Goal: Task Accomplishment & Management: Manage account settings

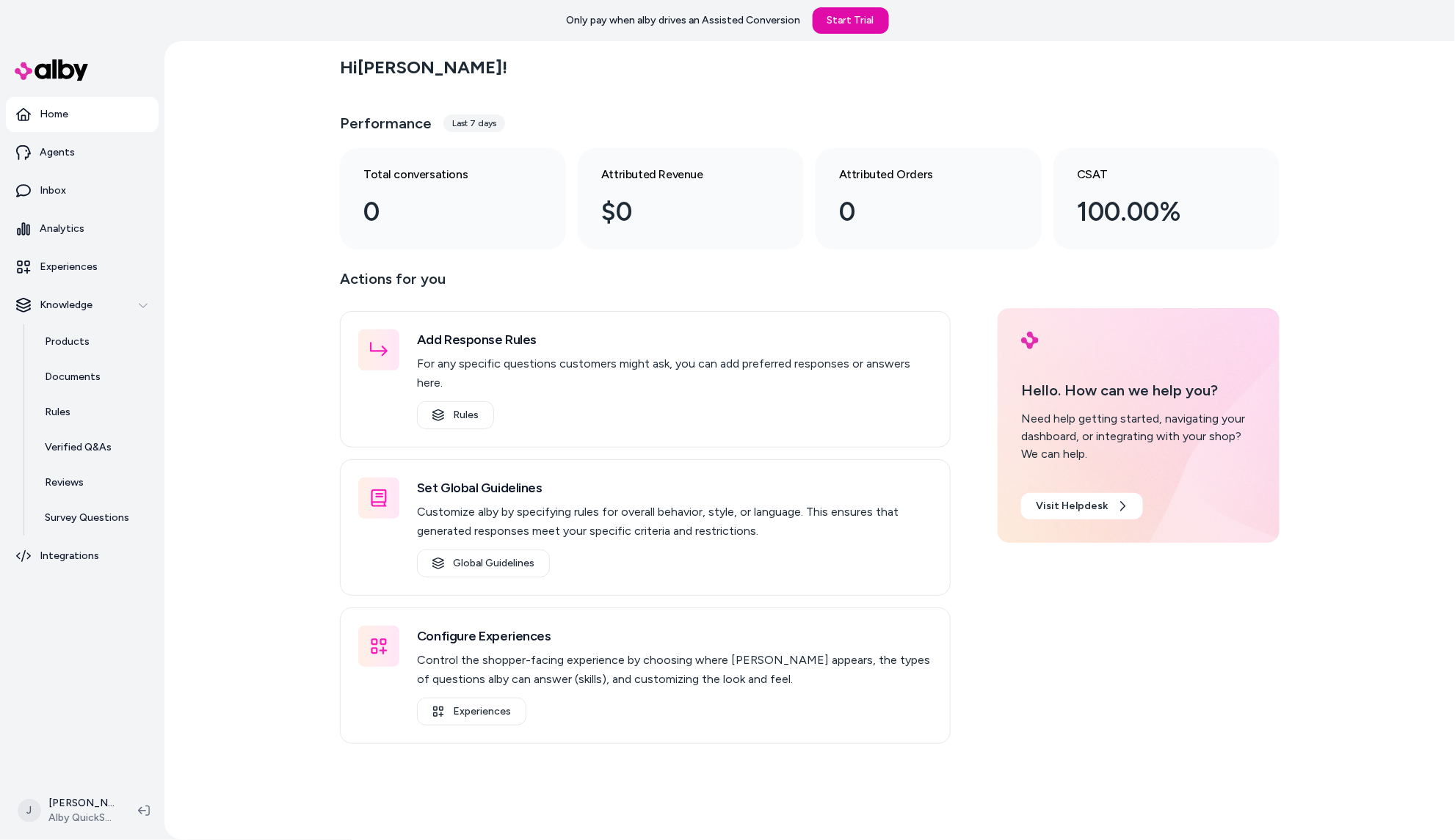
click at [276, 219] on div "Hi Jackie ! Performance Last 7 days Total conversations 0 Attributed Revenue $0…" at bounding box center [809, 440] width 1291 height 799
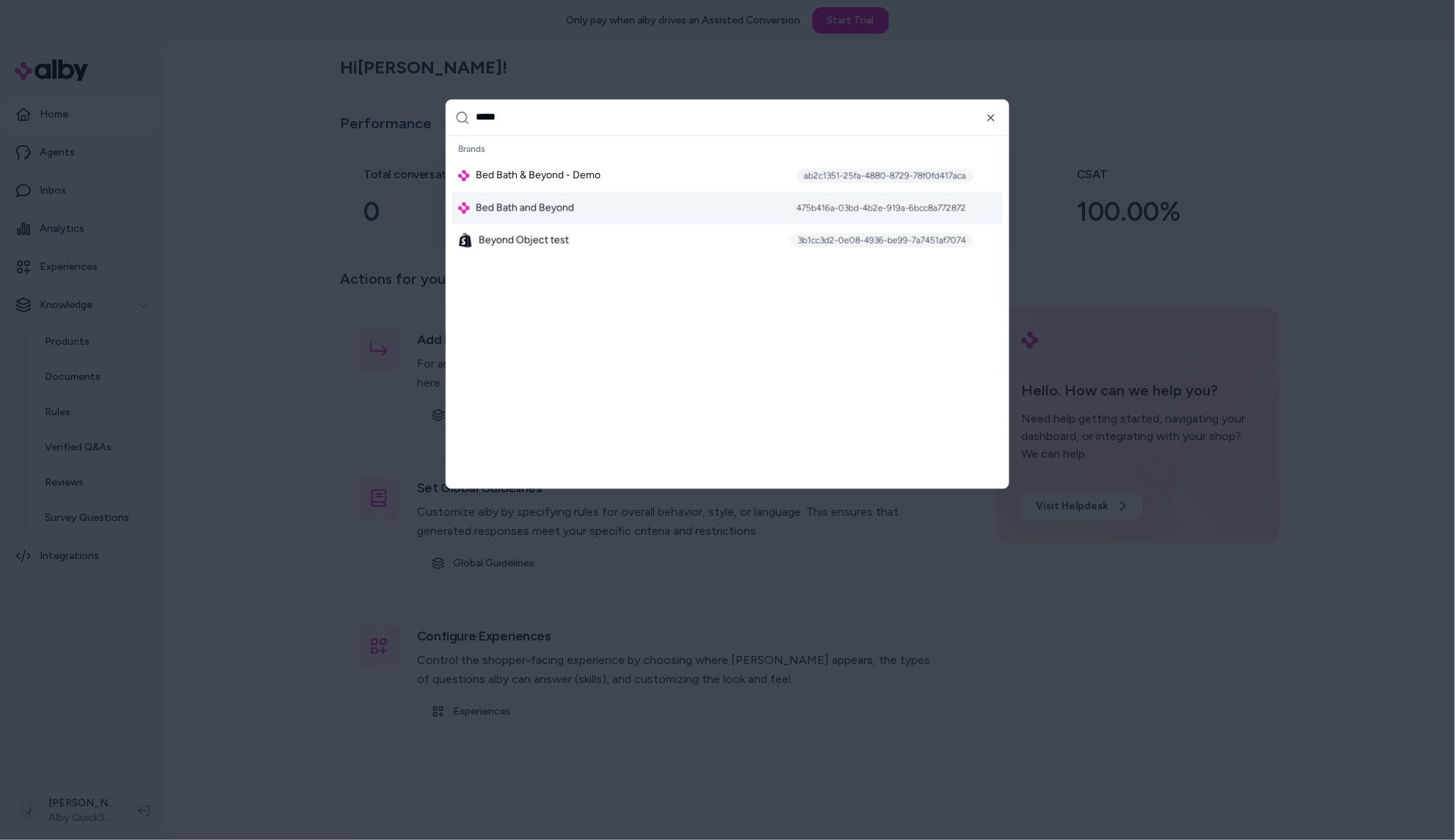
type input "*****"
click at [531, 207] on span "Bed Bath and Beyond" at bounding box center [525, 207] width 98 height 14
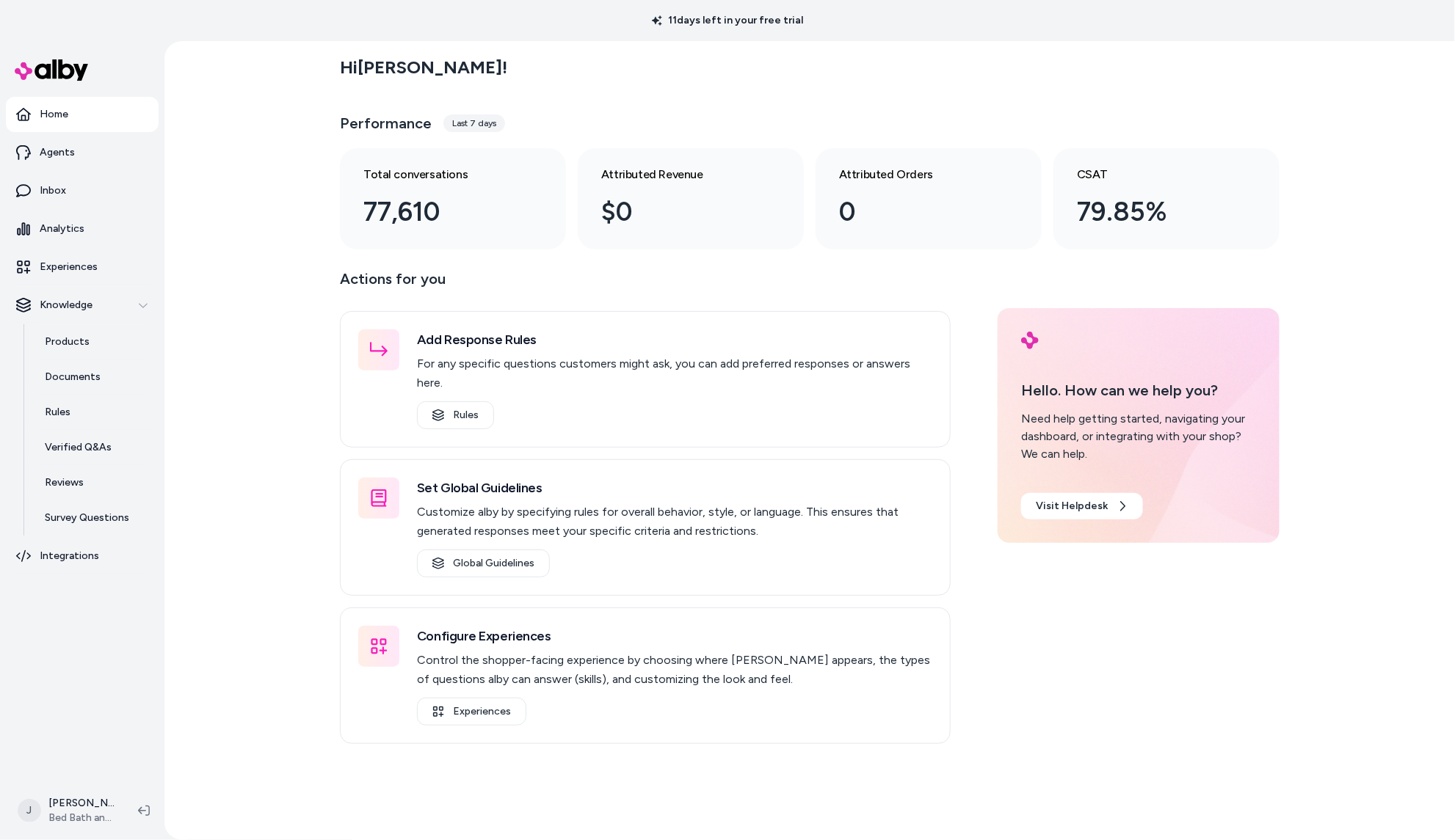
drag, startPoint x: 239, startPoint y: 311, endPoint x: 228, endPoint y: 315, distance: 11.7
click at [233, 314] on div "Hi [PERSON_NAME] ! Performance Last 7 days Total conversations 77,610 Attribute…" at bounding box center [809, 440] width 1291 height 799
click at [50, 229] on p "Analytics" at bounding box center [61, 229] width 45 height 14
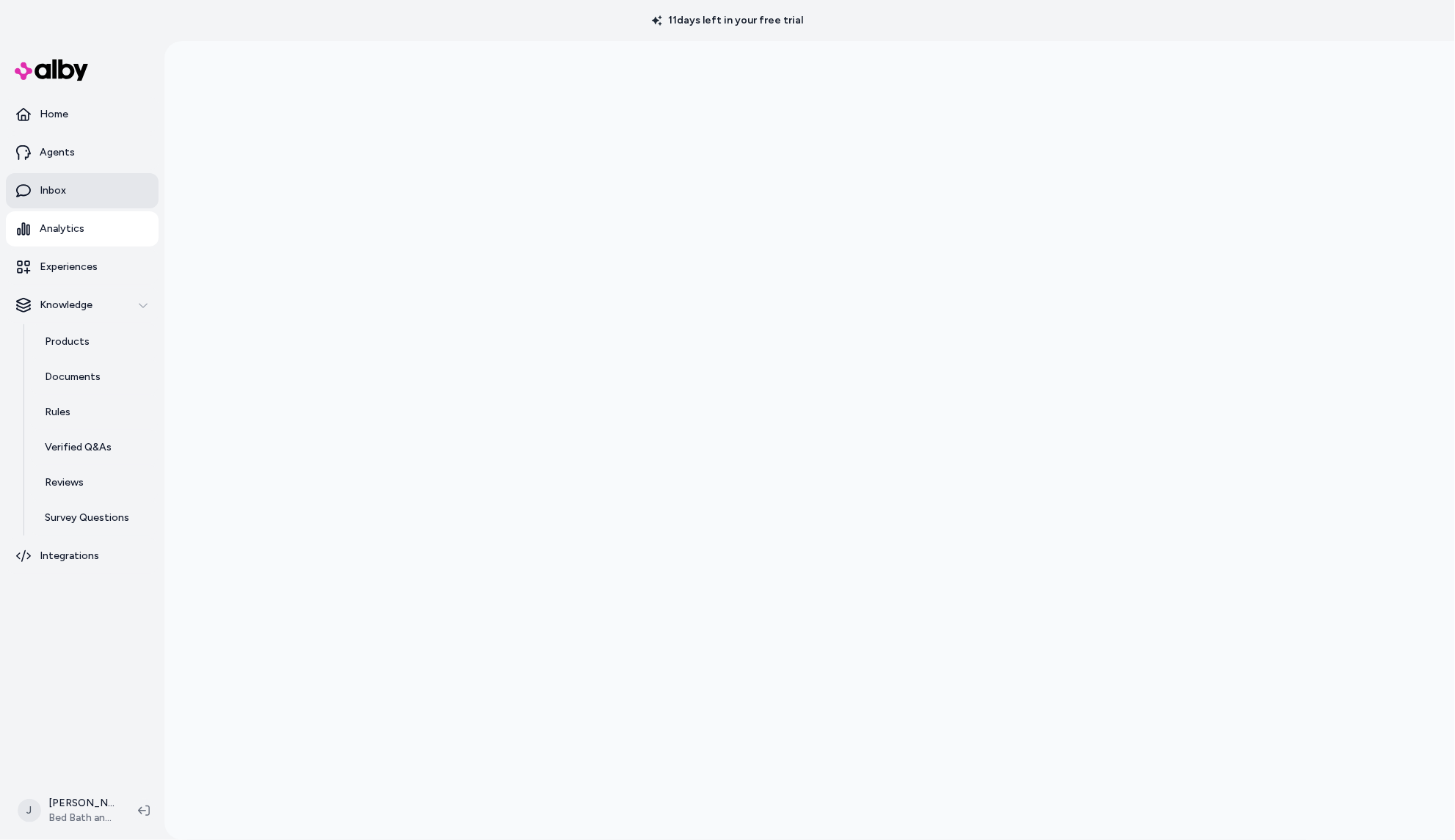
click at [48, 188] on p "Inbox" at bounding box center [52, 190] width 26 height 14
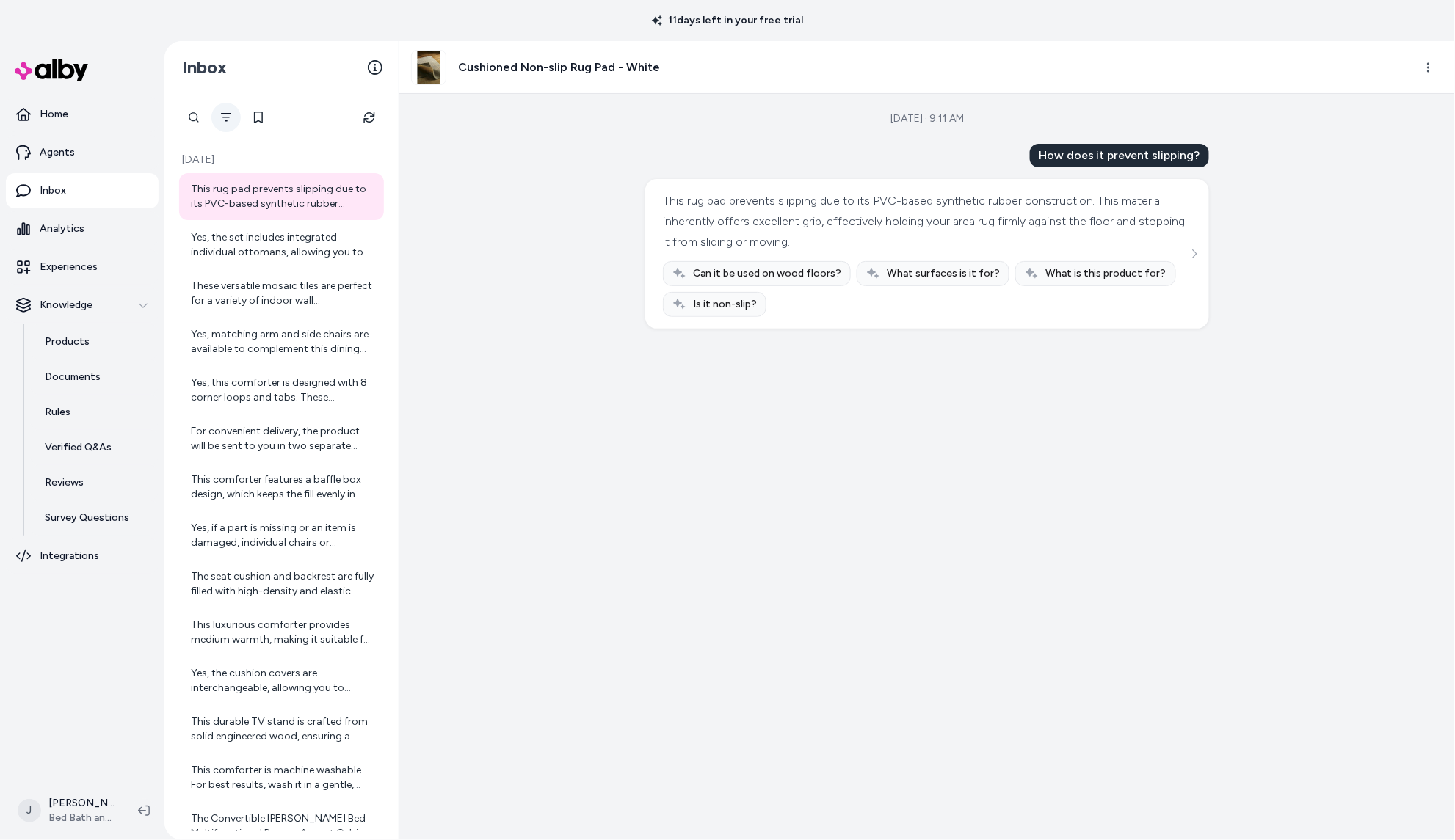
click at [226, 121] on icon "Filter" at bounding box center [226, 117] width 11 height 9
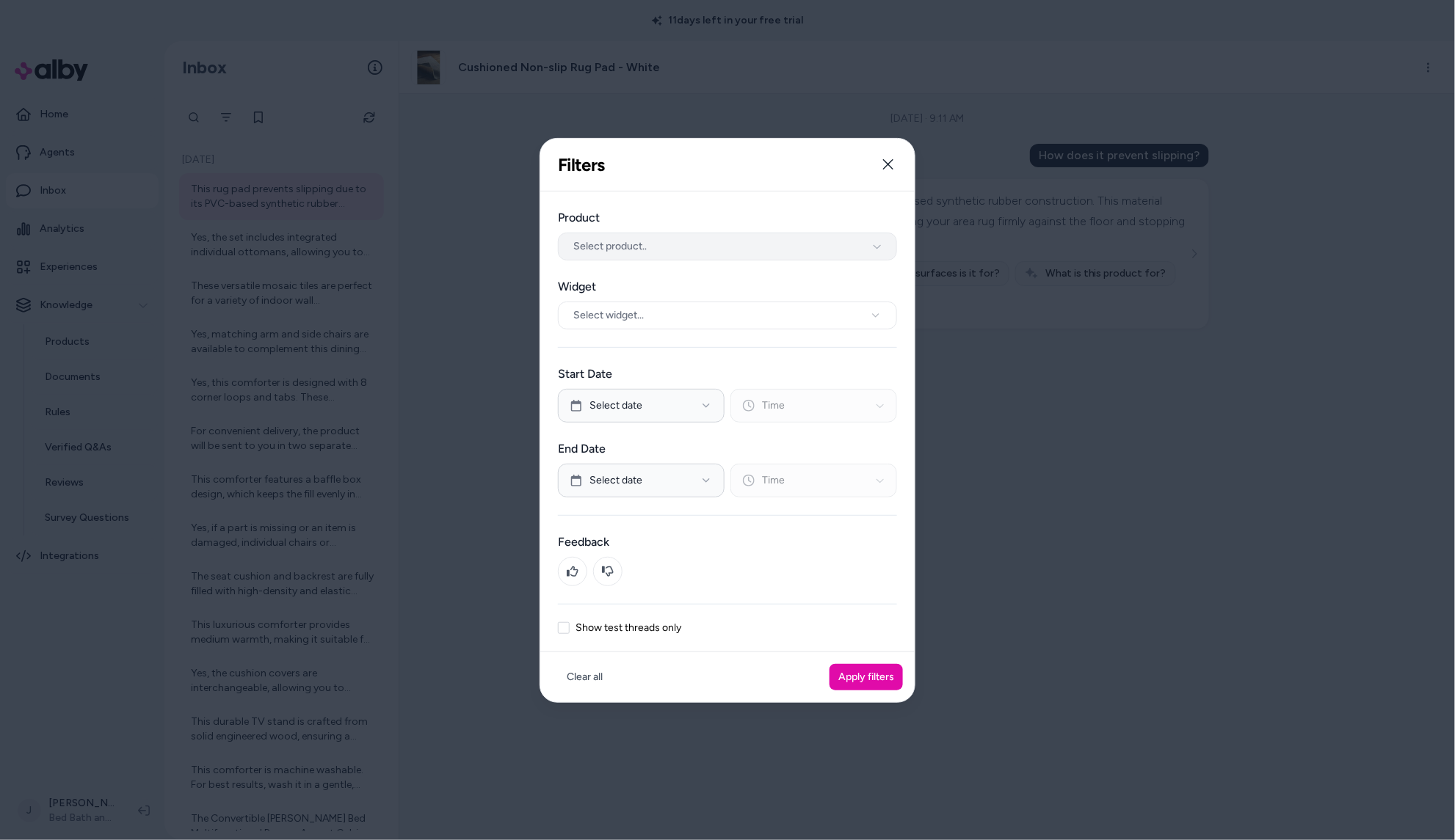
click at [652, 238] on button "Select product.." at bounding box center [728, 246] width 339 height 28
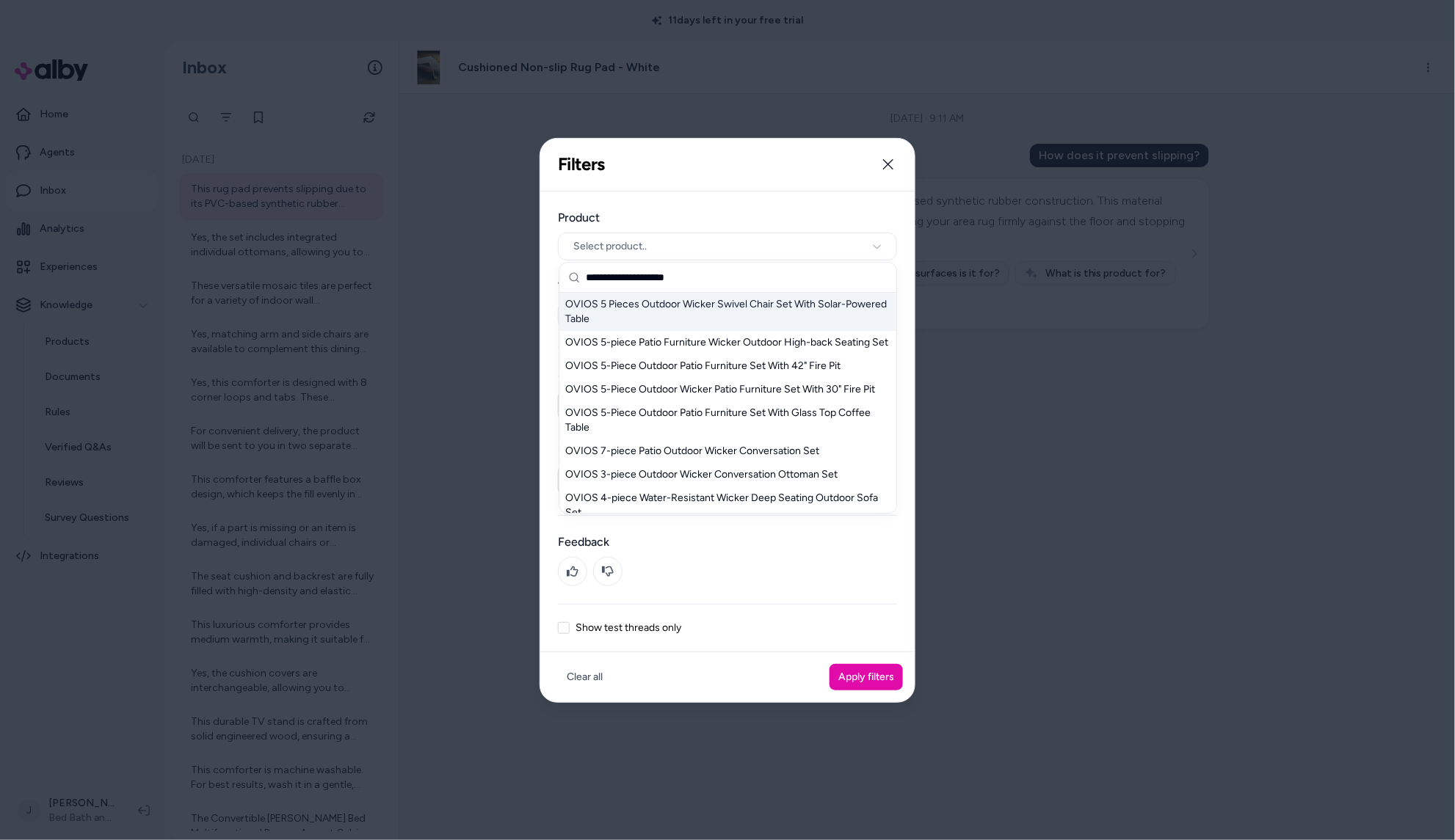
type input "**********"
click at [718, 303] on div "OVIOS 5 Pieces Outdoor Wicker Swivel Chair Set With Solar-Powered Table" at bounding box center [728, 312] width 337 height 38
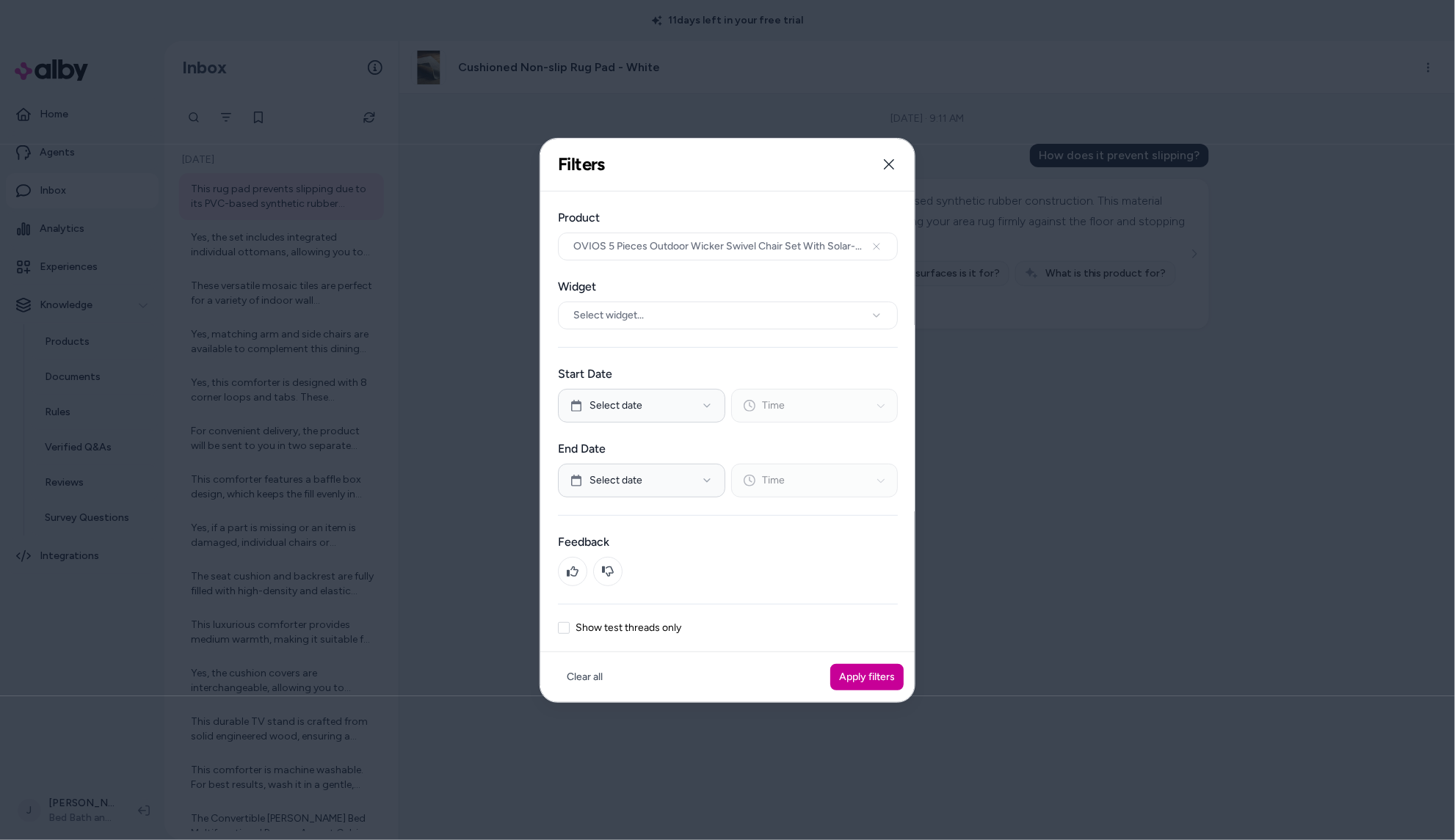
click at [883, 688] on button "Apply filters" at bounding box center [867, 677] width 73 height 26
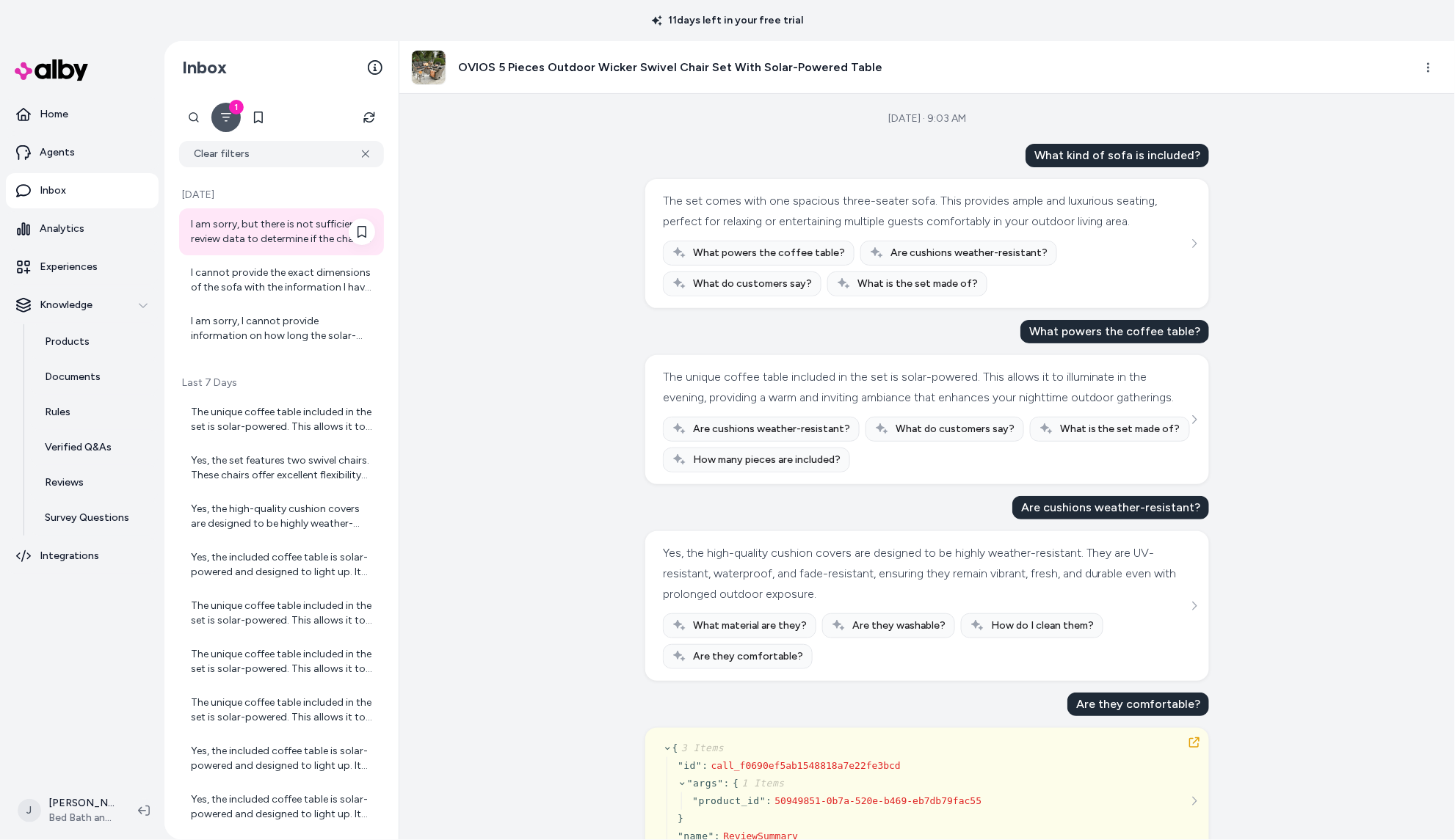
click at [260, 239] on div "I am sorry, but there is not sufficient review data to determine if the chairs …" at bounding box center [282, 232] width 184 height 30
click at [260, 291] on div "I cannot provide the exact dimensions of the sofa with the information I have. …" at bounding box center [282, 280] width 184 height 30
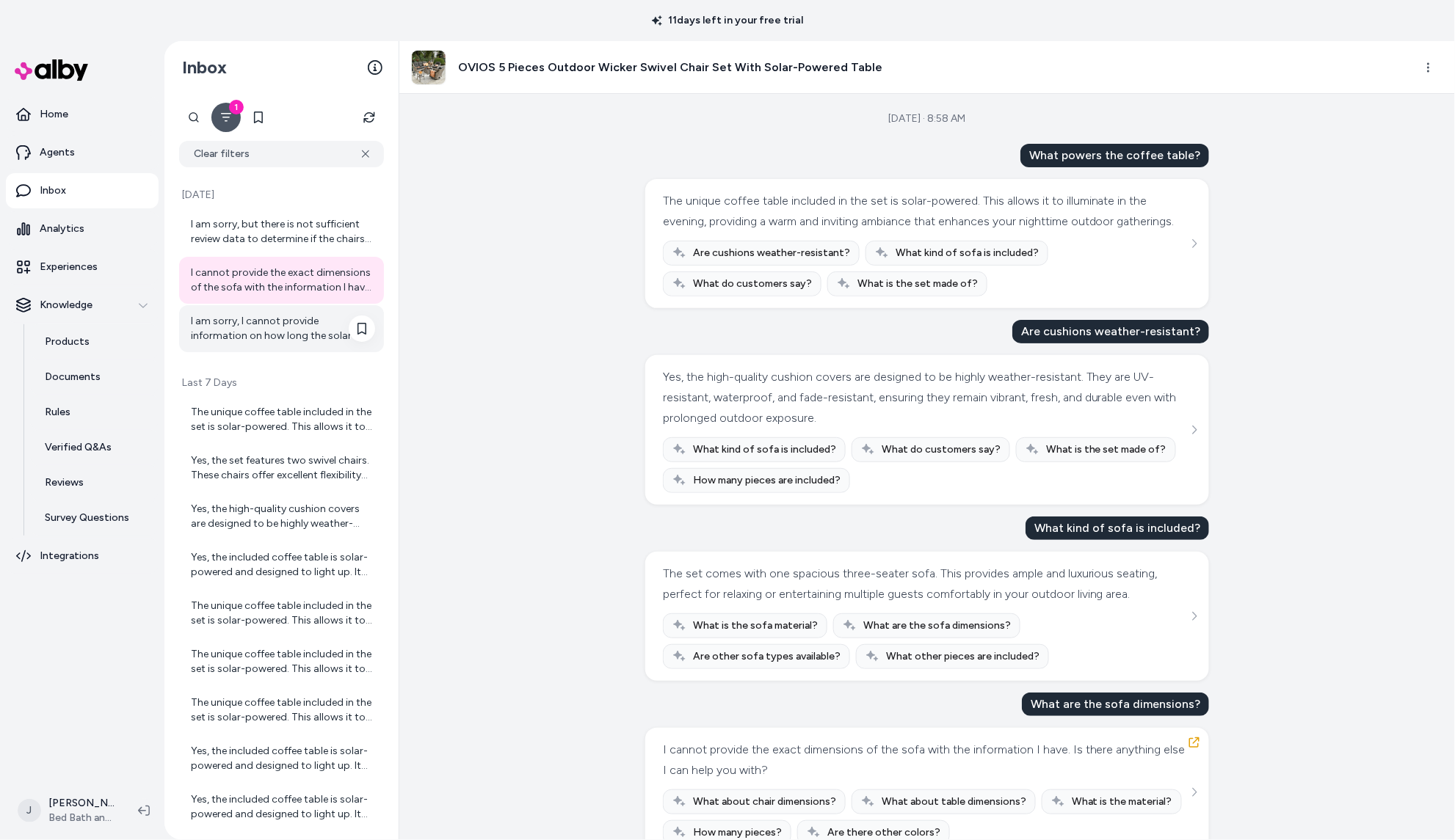
click at [261, 325] on div "I am sorry, I cannot provide information on how long the solar-powered coffee t…" at bounding box center [282, 328] width 184 height 30
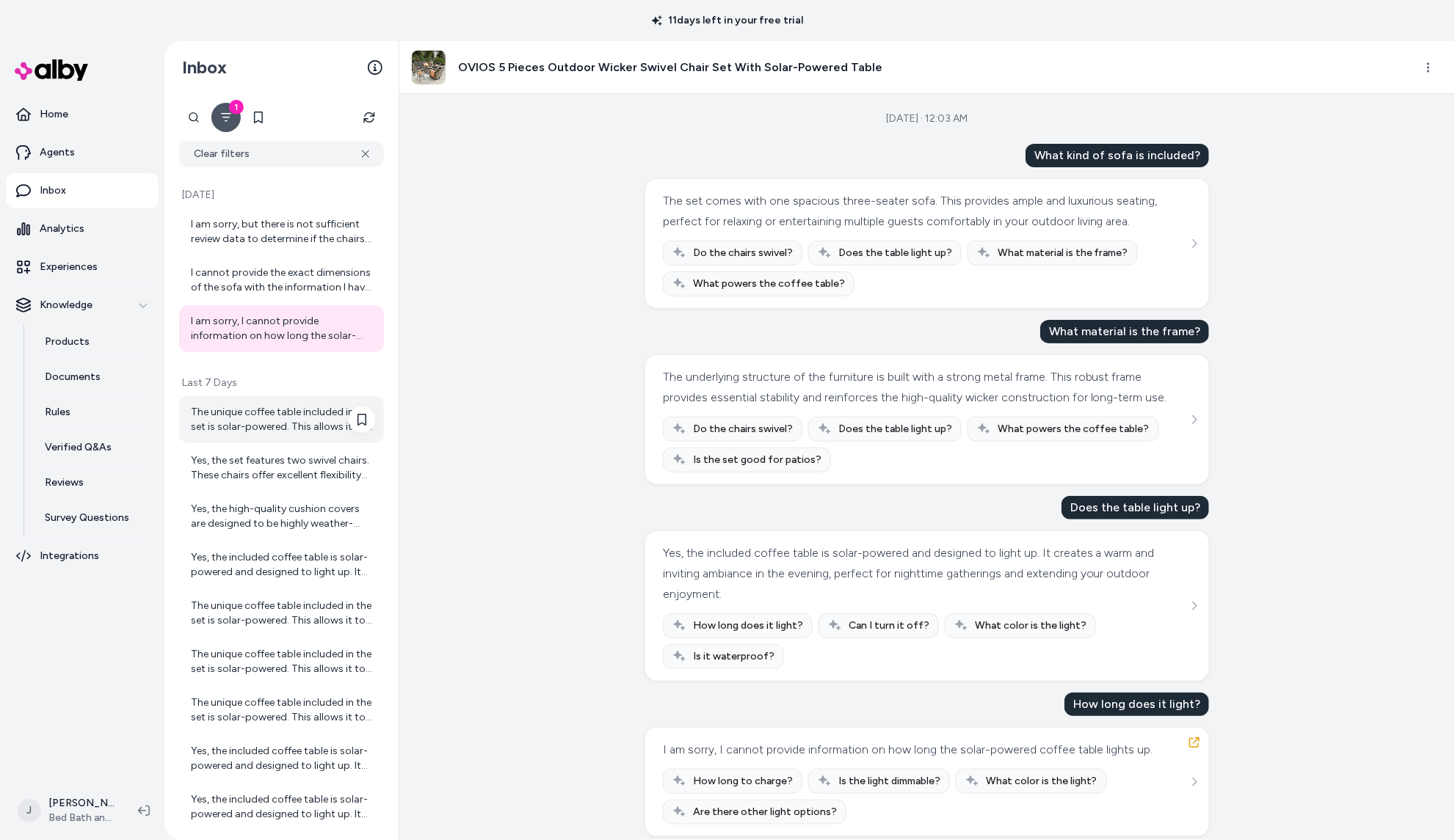
click at [257, 432] on div "The unique coffee table included in the set is solar-powered. This allows it to…" at bounding box center [282, 419] width 184 height 30
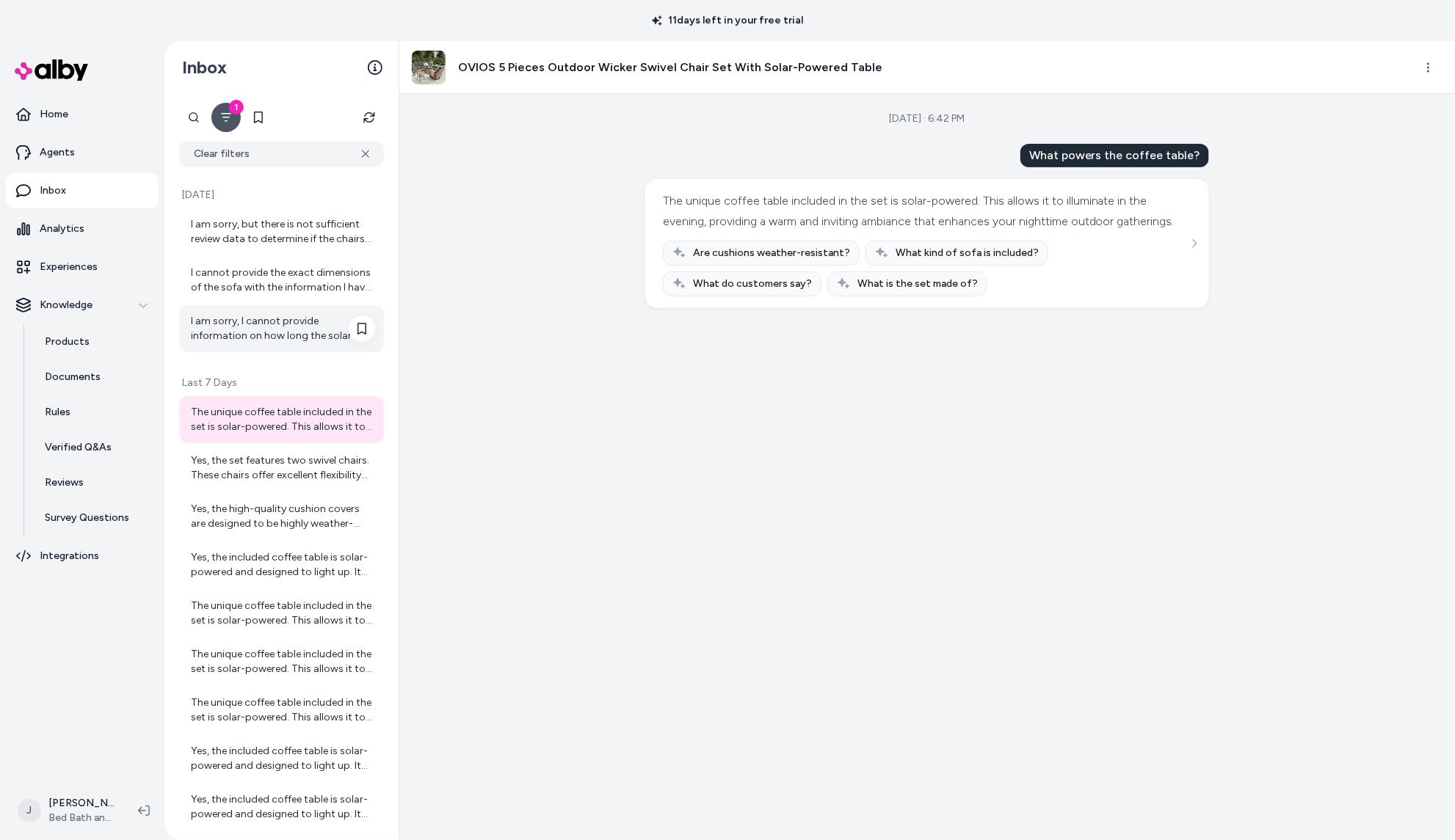
click at [263, 321] on div "I am sorry, I cannot provide information on how long the solar-powered coffee t…" at bounding box center [282, 328] width 184 height 30
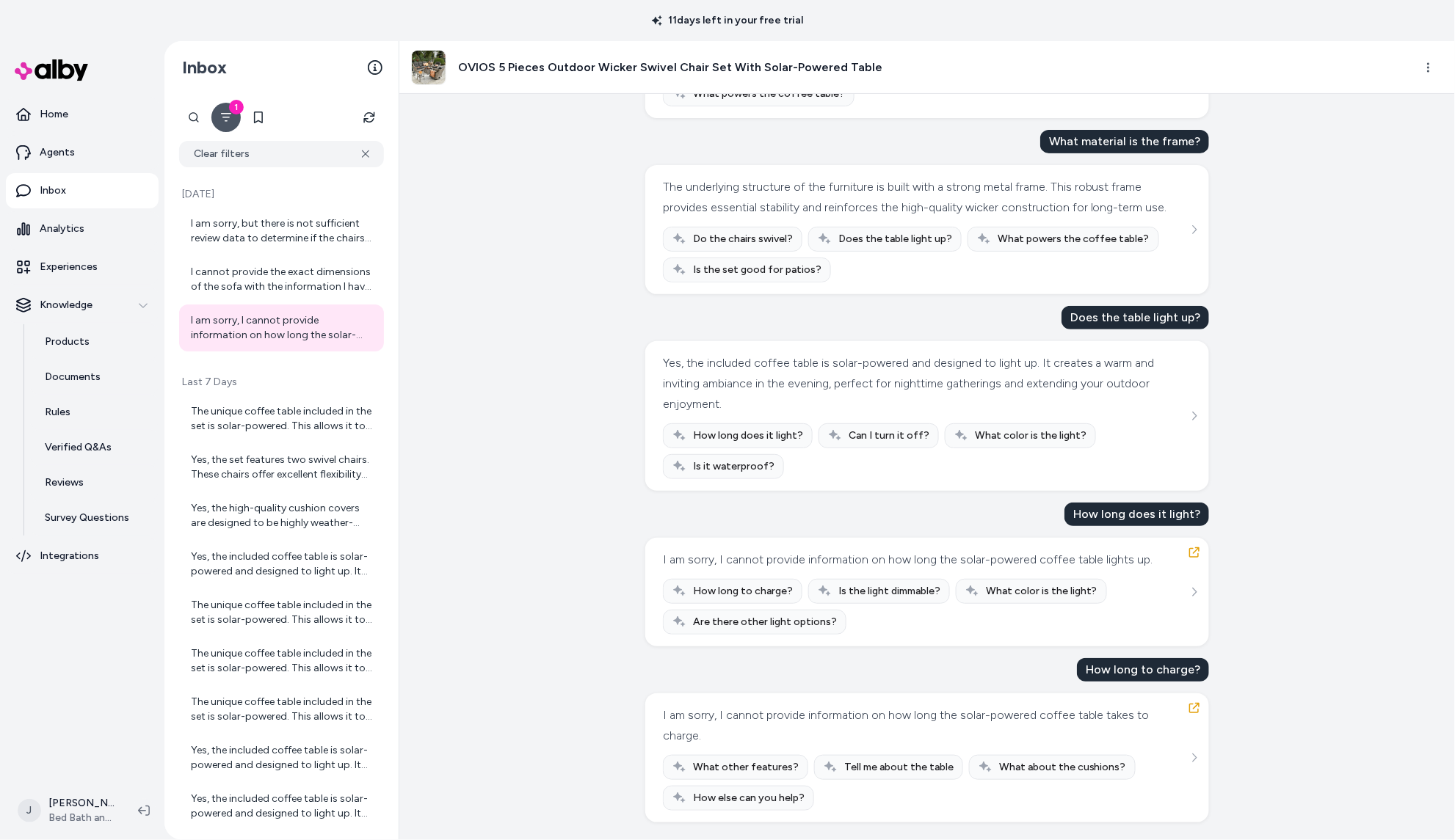
scroll to position [153, 0]
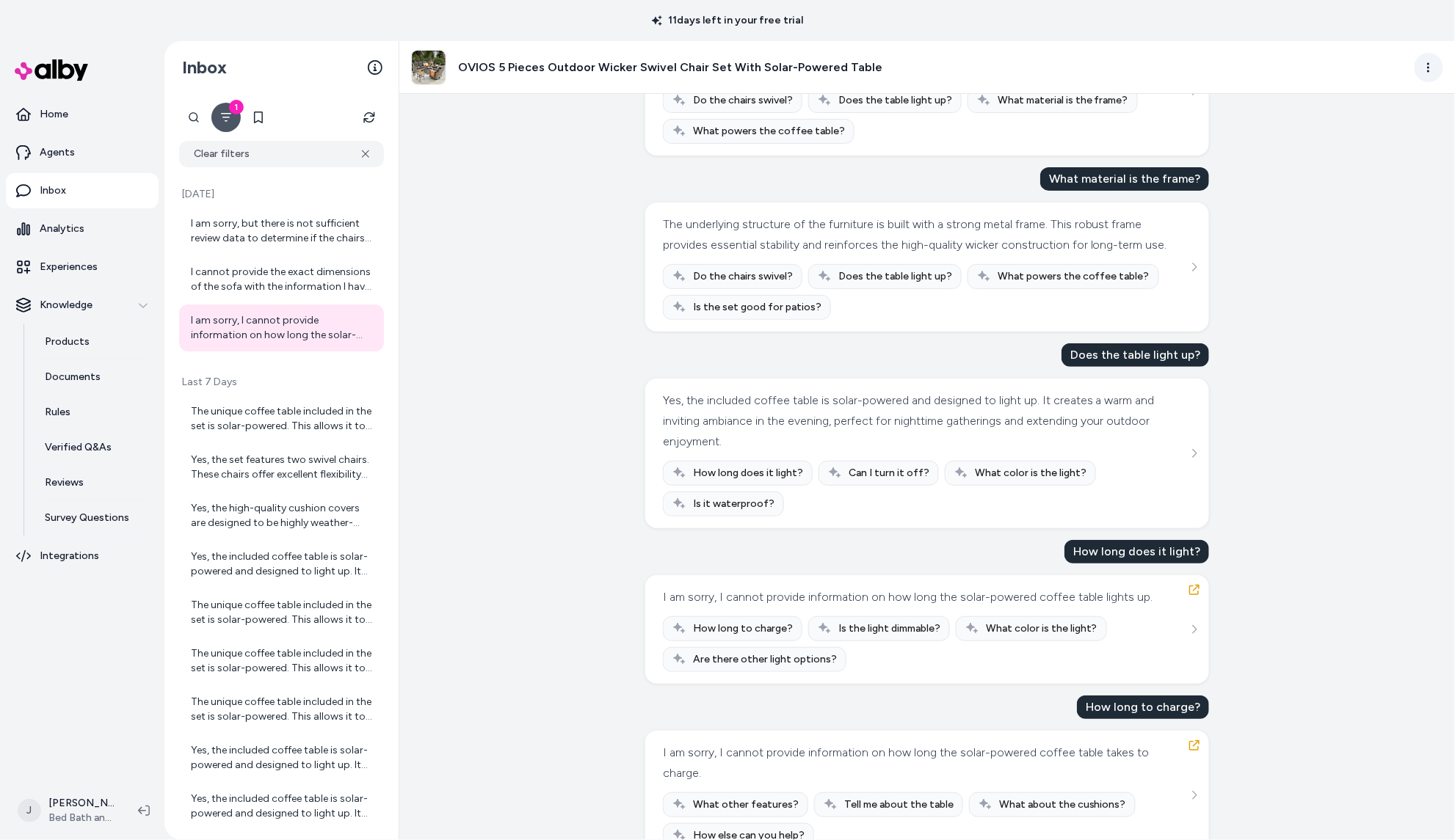
click at [1432, 79] on html "11 days left in your free trial Home Agents Inbox Analytics Experiences Knowled…" at bounding box center [728, 420] width 1455 height 840
click at [1342, 173] on link "View in LangFuse" at bounding box center [1364, 170] width 156 height 23
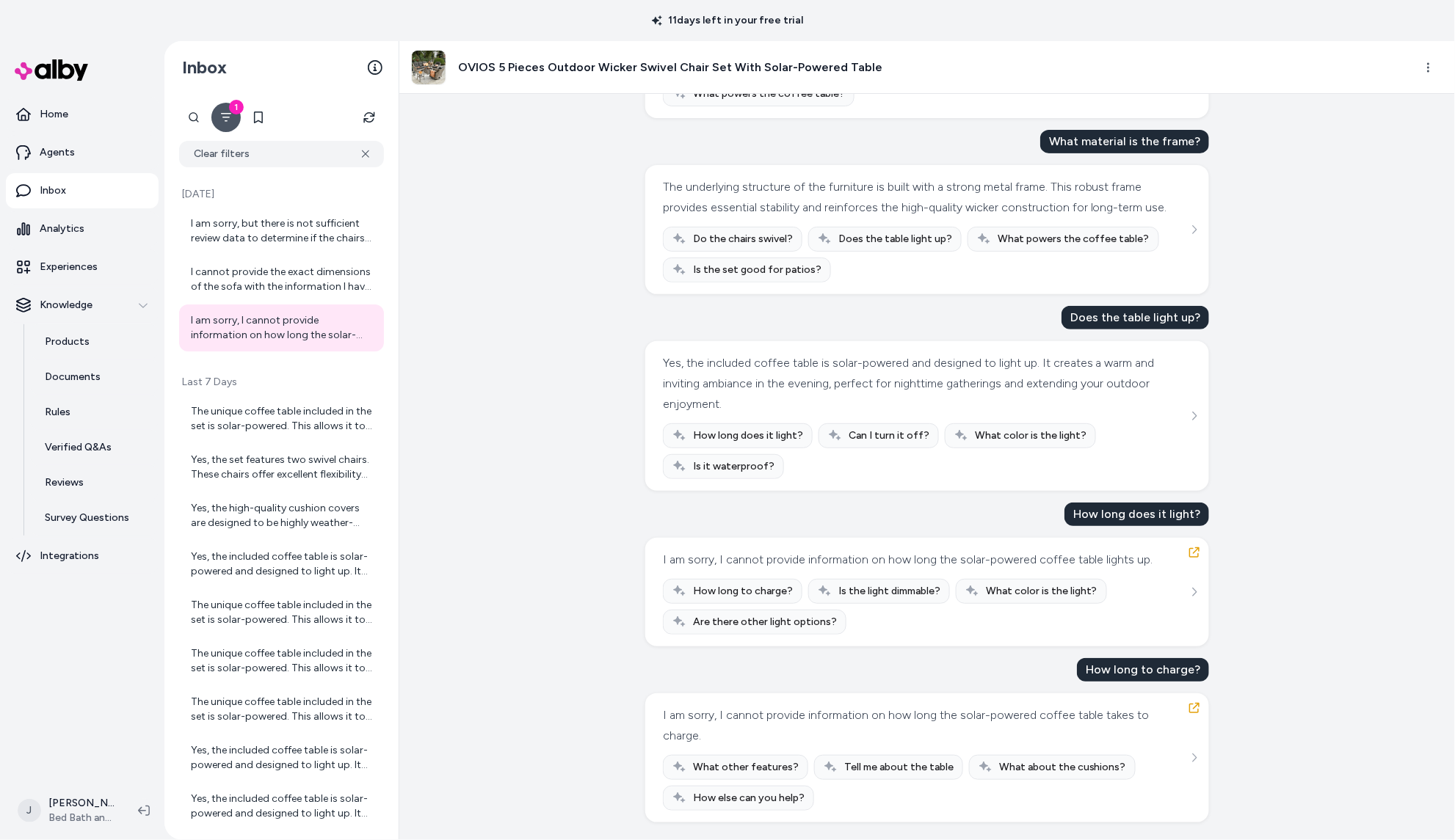
scroll to position [235, 0]
click at [62, 188] on p "Inbox" at bounding box center [52, 190] width 26 height 14
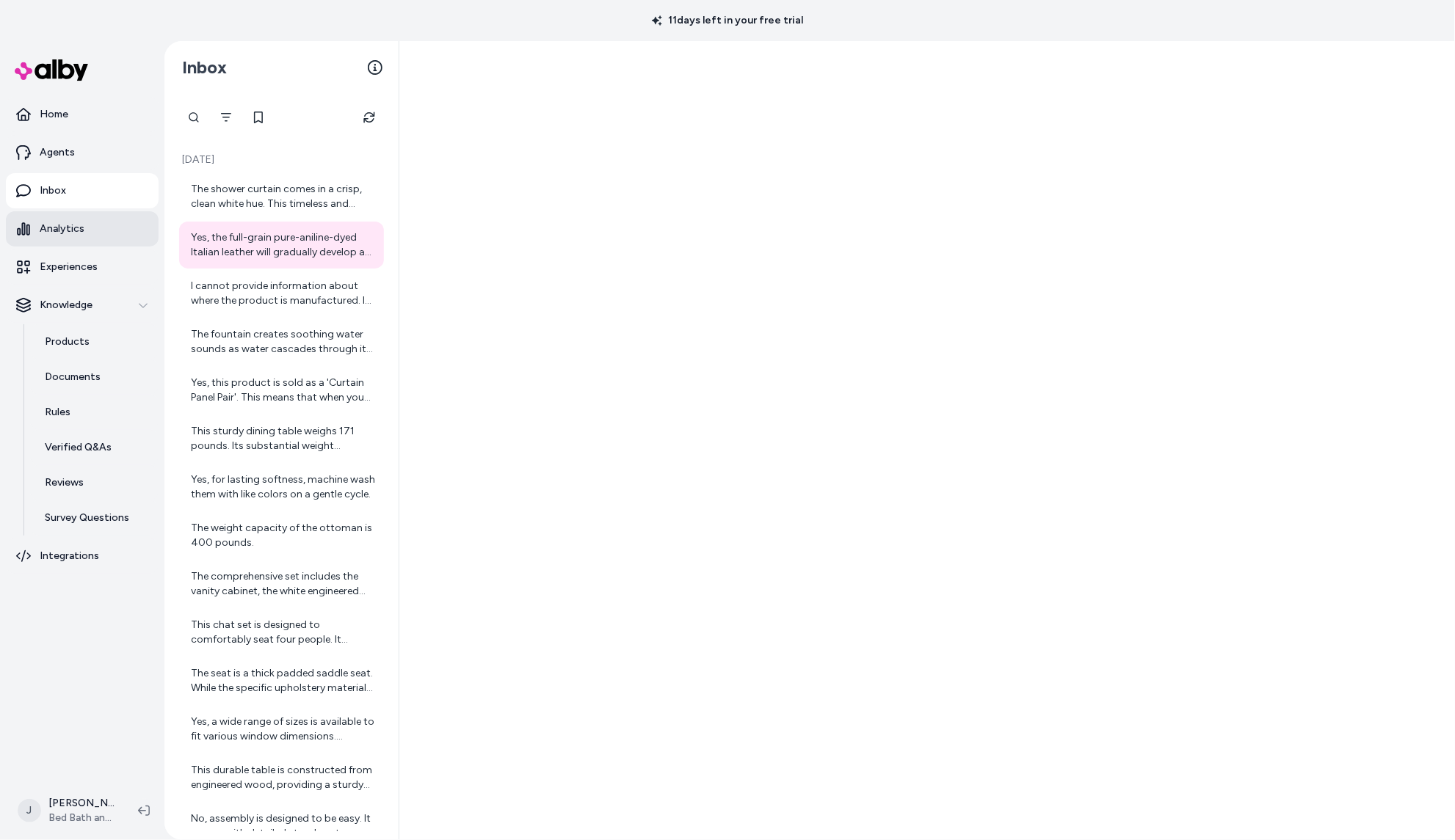
click at [79, 235] on p "Analytics" at bounding box center [61, 229] width 45 height 14
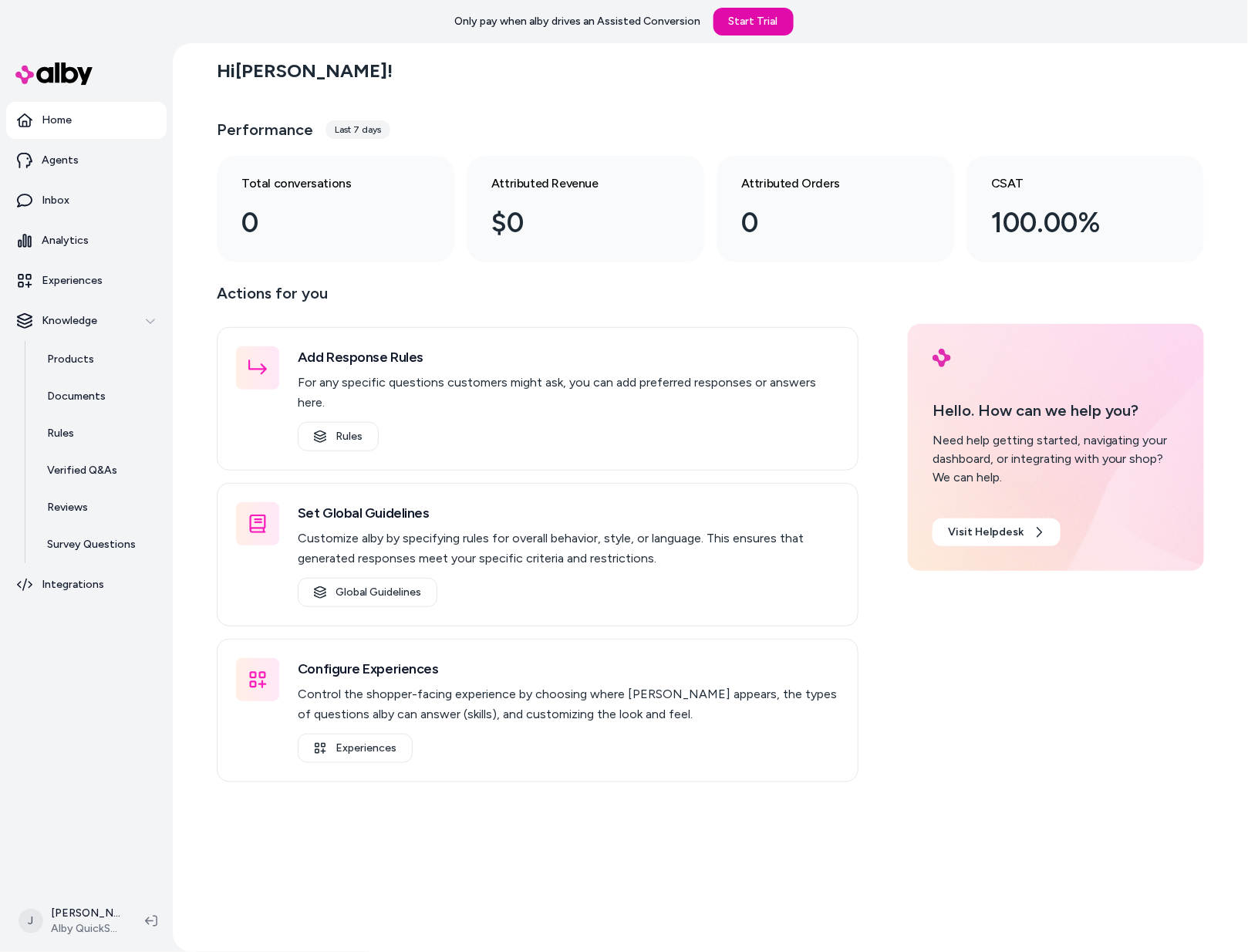
drag, startPoint x: 191, startPoint y: 201, endPoint x: 197, endPoint y: 192, distance: 10.8
click at [194, 195] on div "Hi Jackie ! Performance Last 7 days Total conversations 0 Attributed Revenue $0…" at bounding box center [710, 497] width 1075 height 908
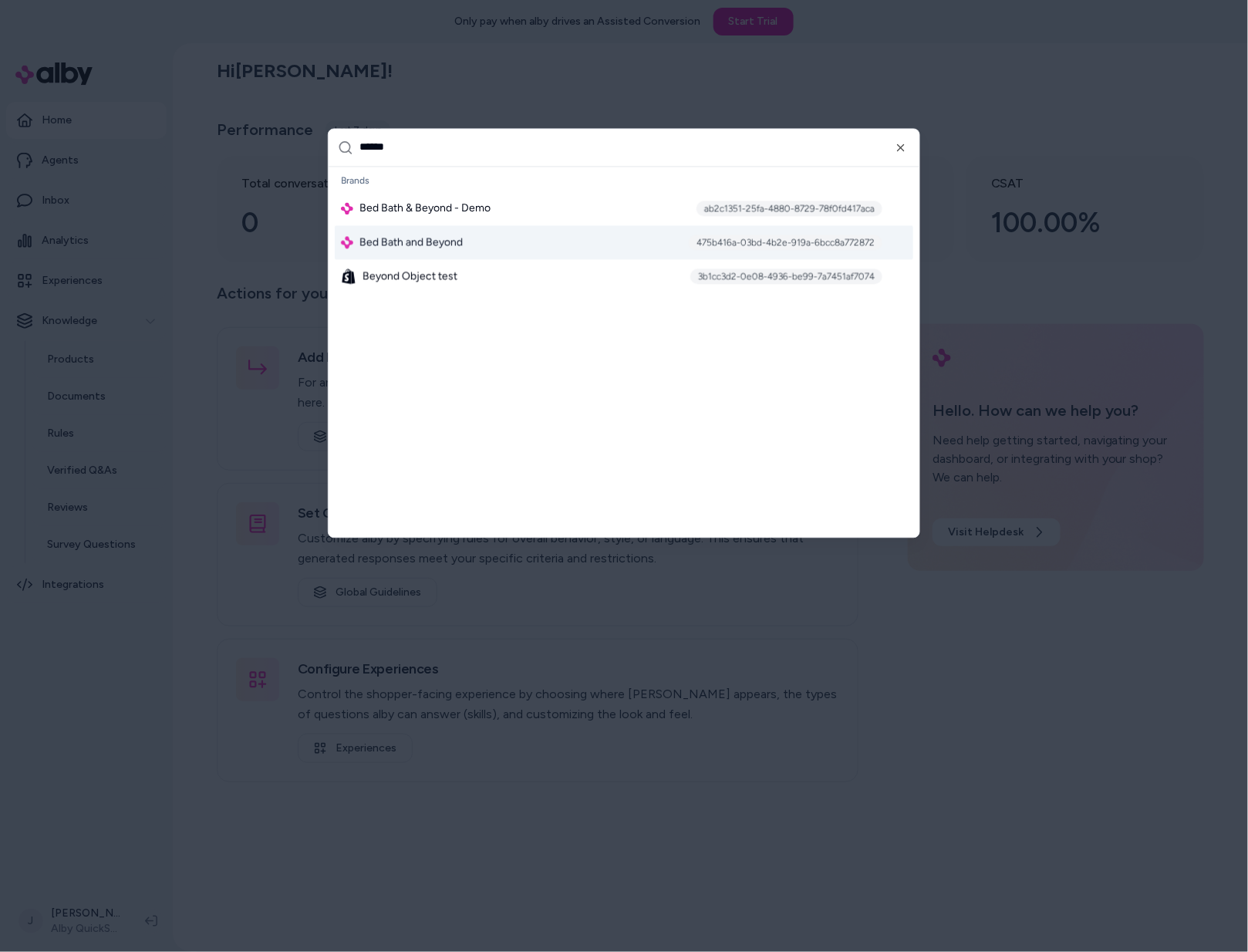
type input "******"
click at [397, 237] on span "Bed Bath and Beyond" at bounding box center [411, 242] width 103 height 15
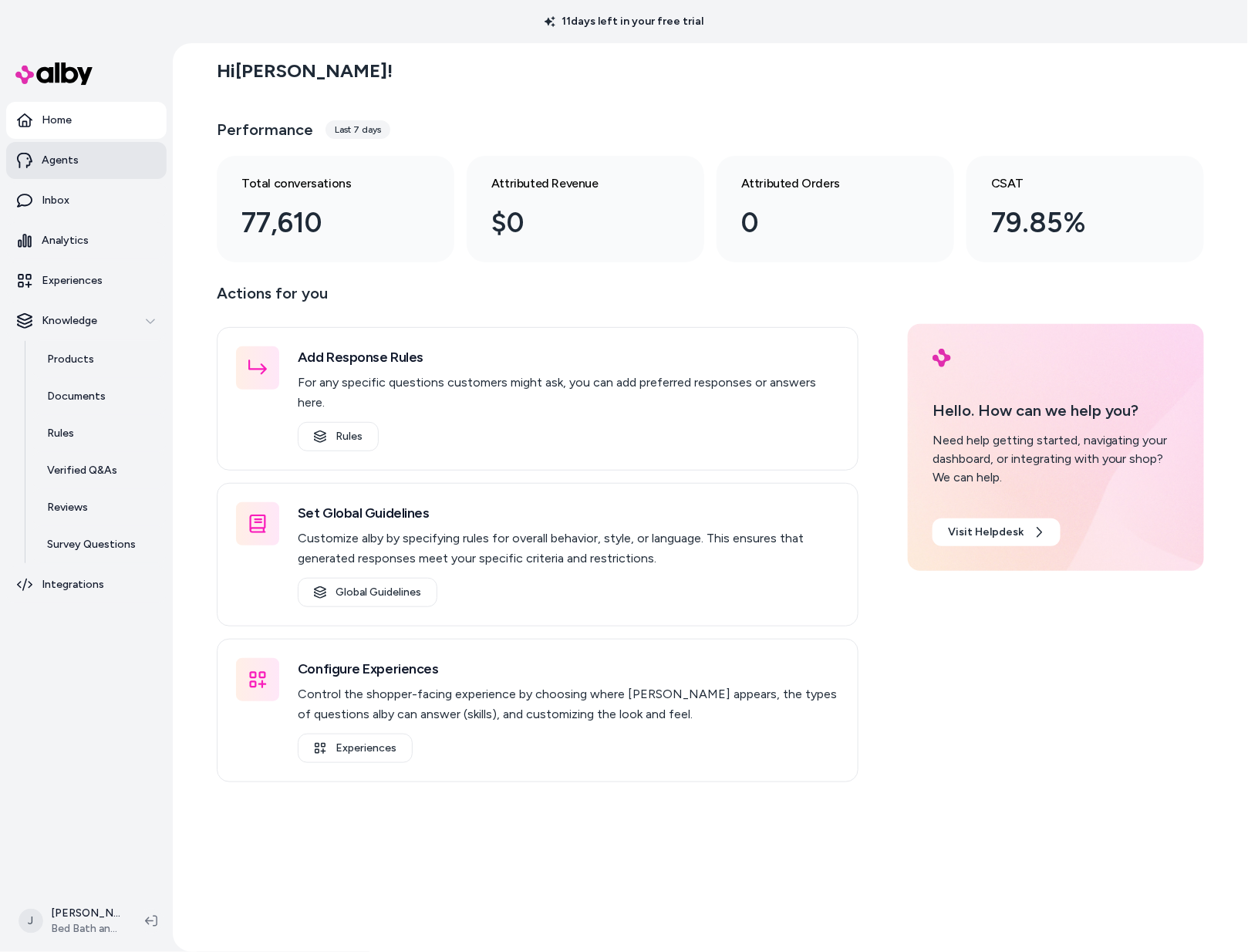
click at [71, 144] on link "Agents" at bounding box center [87, 160] width 161 height 37
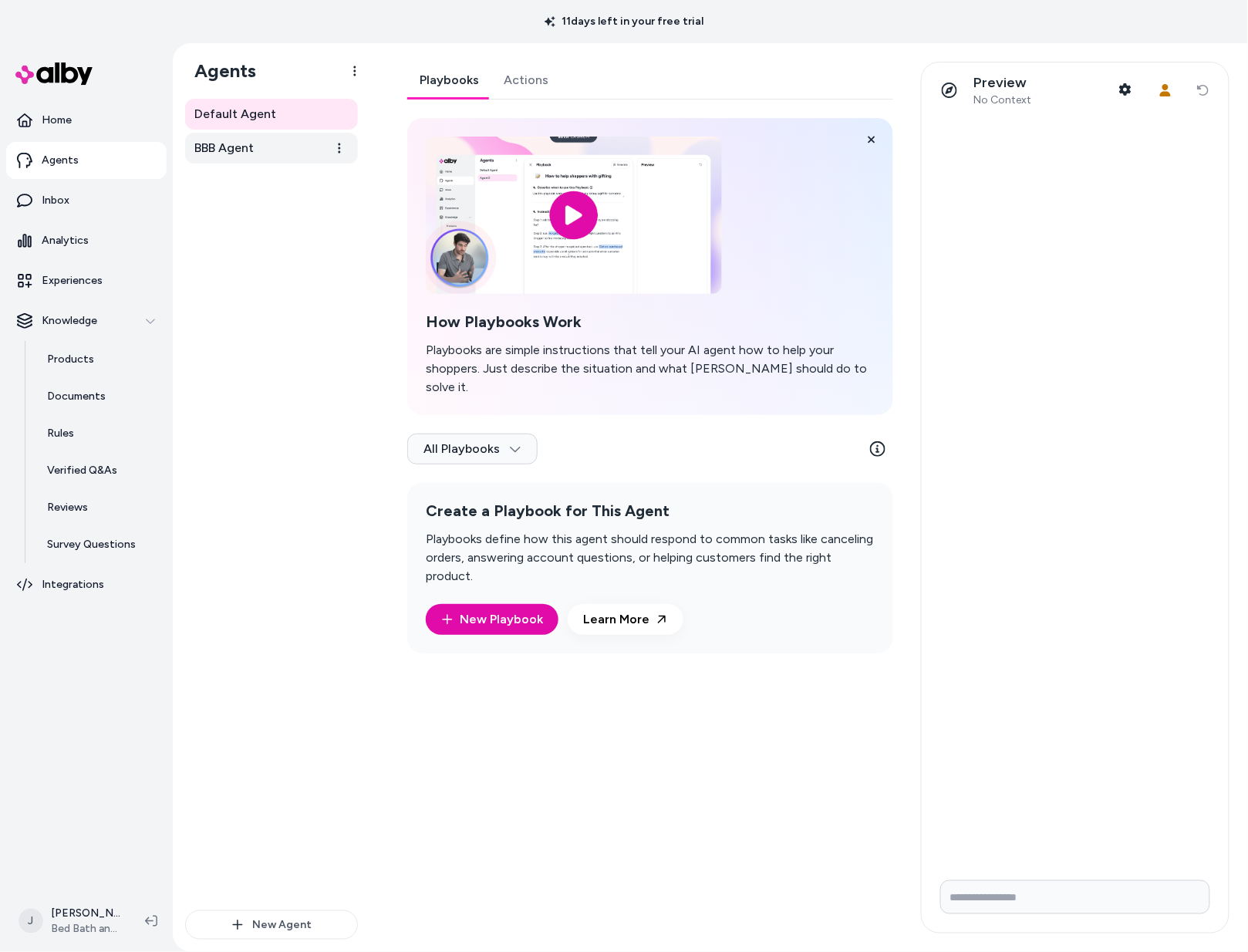
click at [227, 144] on span "BBB Agent" at bounding box center [224, 148] width 60 height 18
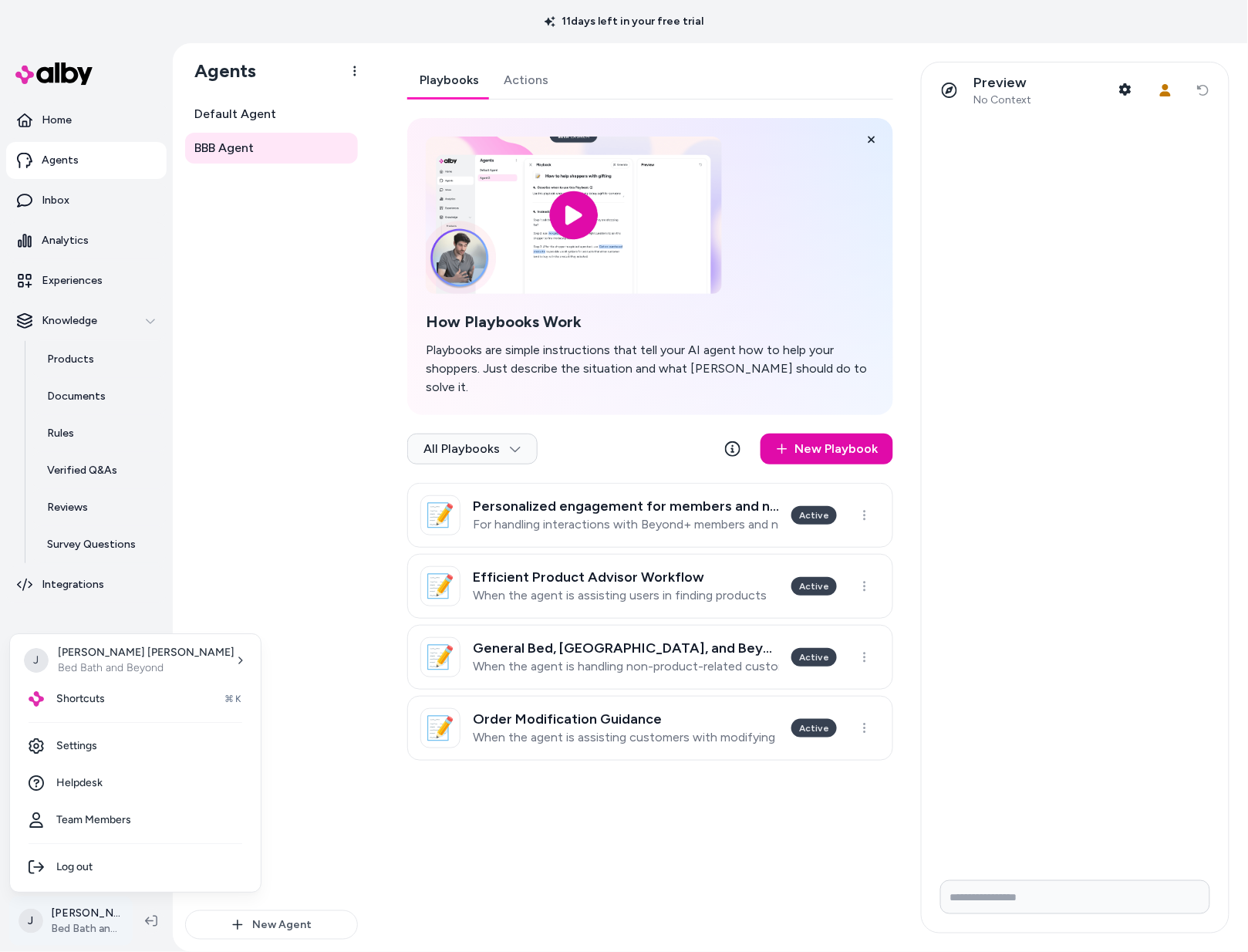
click at [89, 908] on html "11 days left in your free trial Home Agents Inbox Analytics Experiences Knowled…" at bounding box center [624, 476] width 1248 height 952
click at [78, 923] on html "11 days left in your free trial Home Agents Inbox Analytics Experiences Knowled…" at bounding box center [624, 476] width 1248 height 952
click at [89, 736] on link "Settings" at bounding box center [135, 746] width 239 height 37
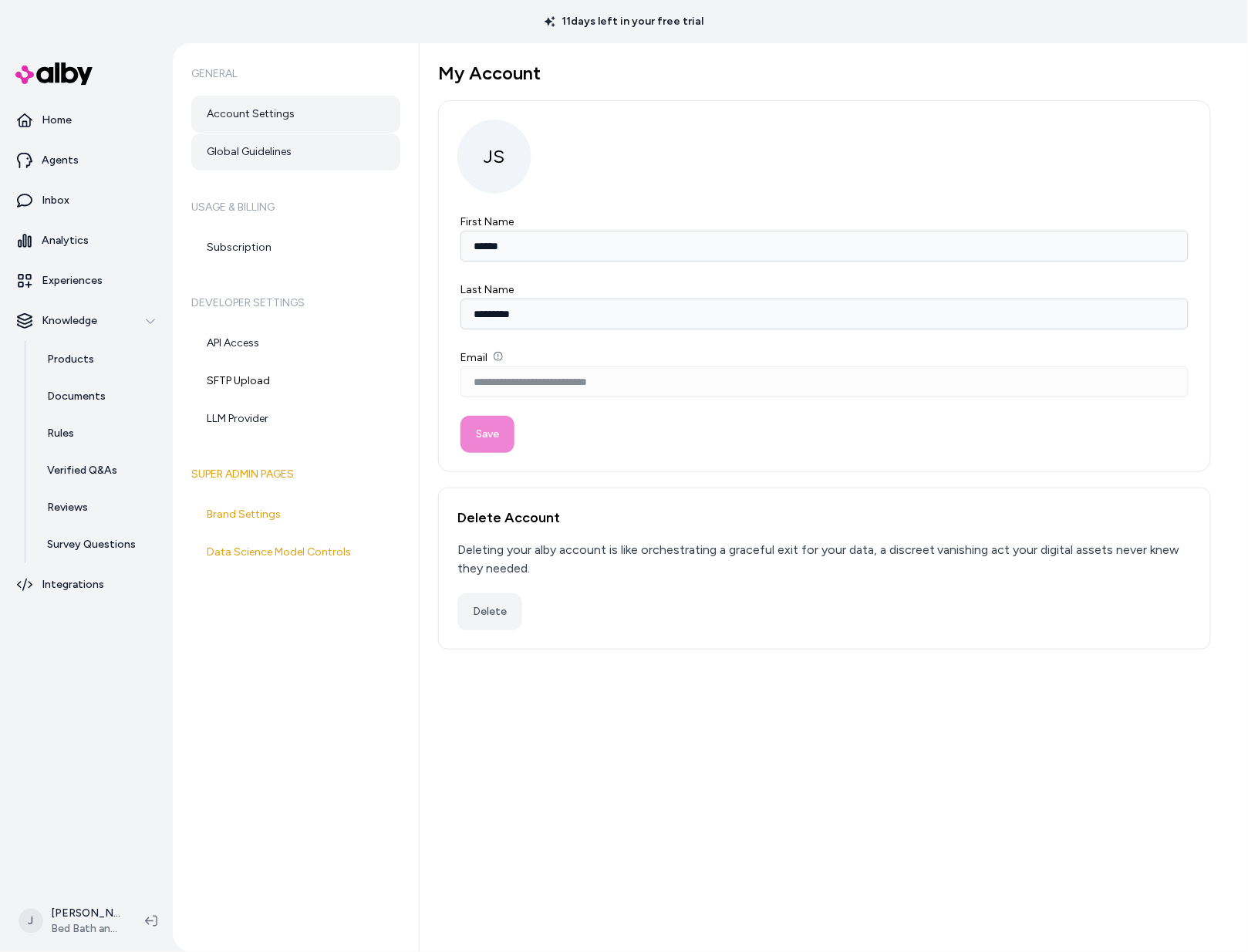
click at [262, 143] on link "Global Guidelines" at bounding box center [296, 152] width 209 height 37
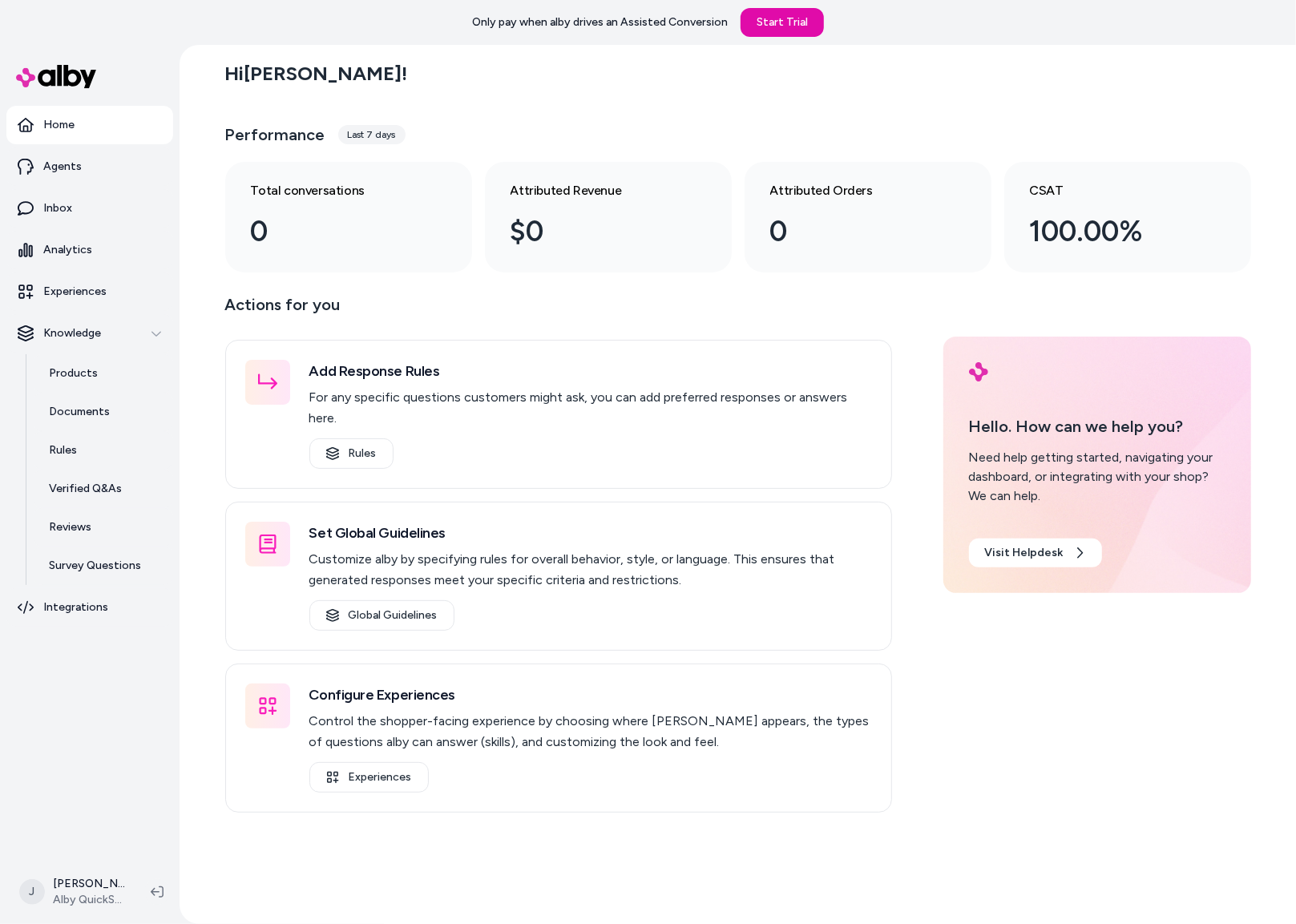
click at [199, 365] on div "Hi [PERSON_NAME] ! Performance Last 7 days Total conversations 0 Attributed Rev…" at bounding box center [737, 484] width 1117 height 879
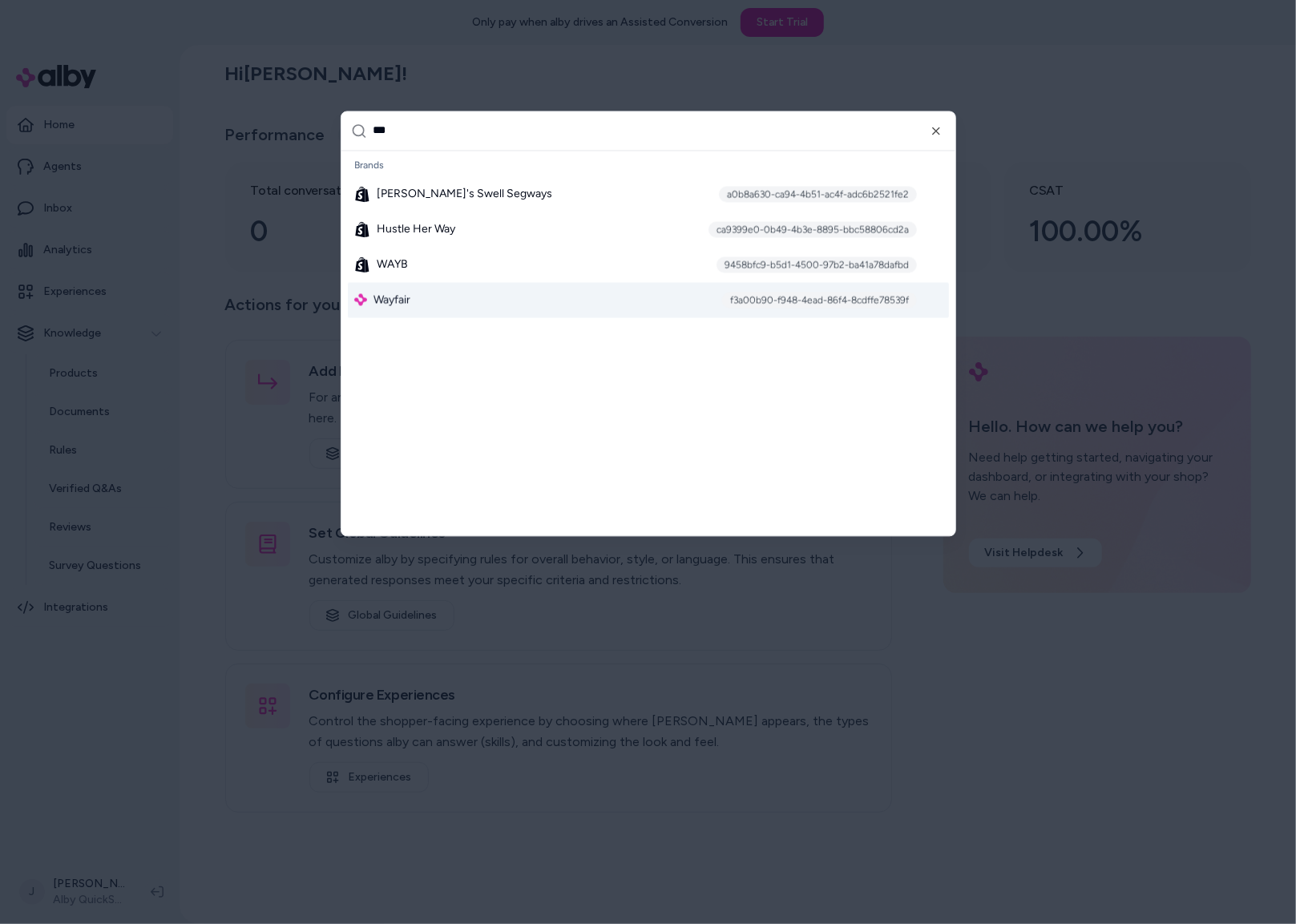
type input "***"
click at [445, 302] on div "Wayfair f3a00b90-f948-4ead-86f4-8cdffe78539f" at bounding box center [648, 299] width 601 height 36
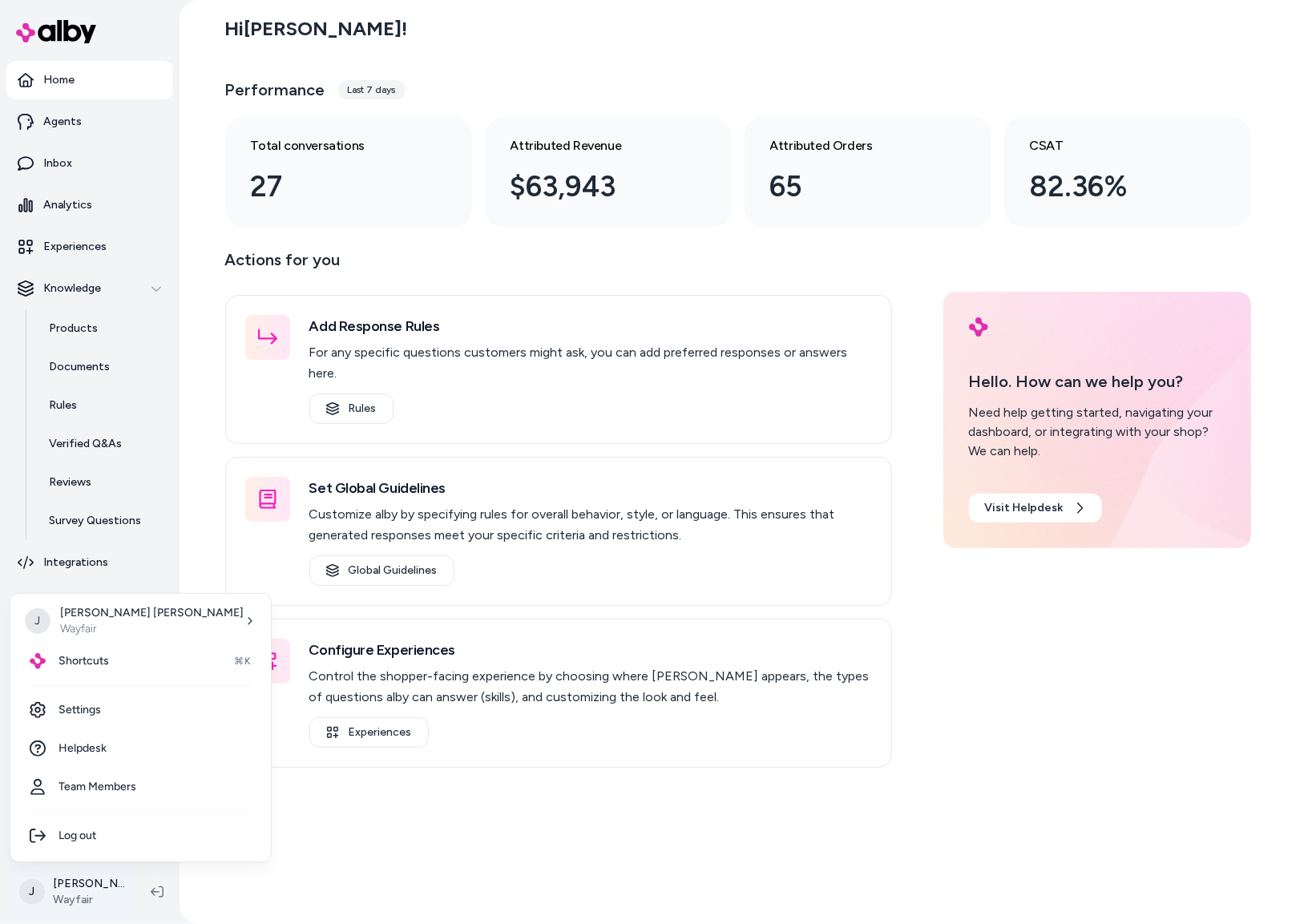
click at [79, 891] on html "Home Agents Inbox Analytics Experiences Knowledge Products Documents Rules Veri…" at bounding box center [648, 462] width 1296 height 924
click at [98, 702] on link "Settings" at bounding box center [141, 710] width 248 height 39
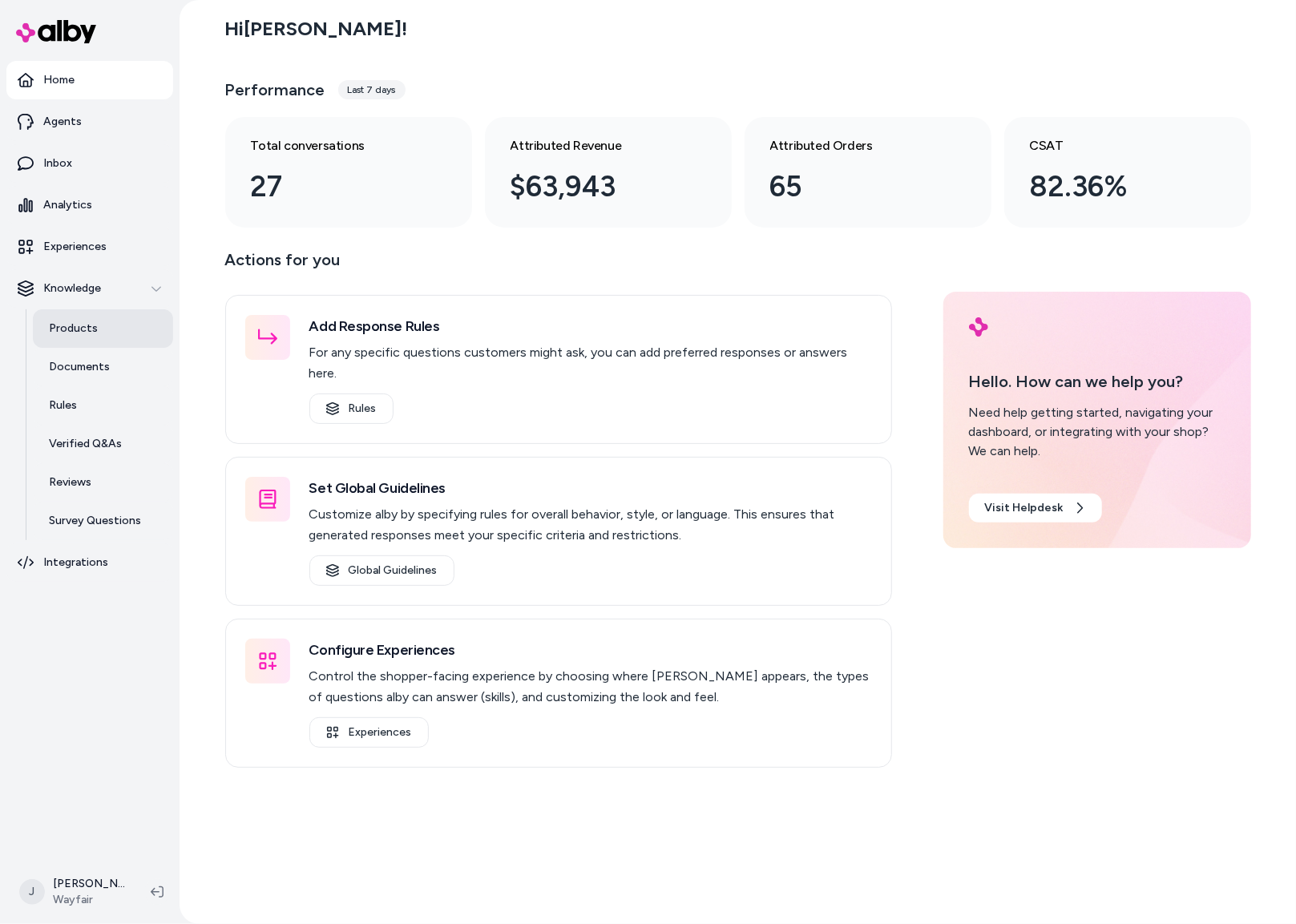
click at [81, 321] on p "Products" at bounding box center [73, 328] width 49 height 16
click at [80, 114] on link "Agents" at bounding box center [90, 121] width 167 height 39
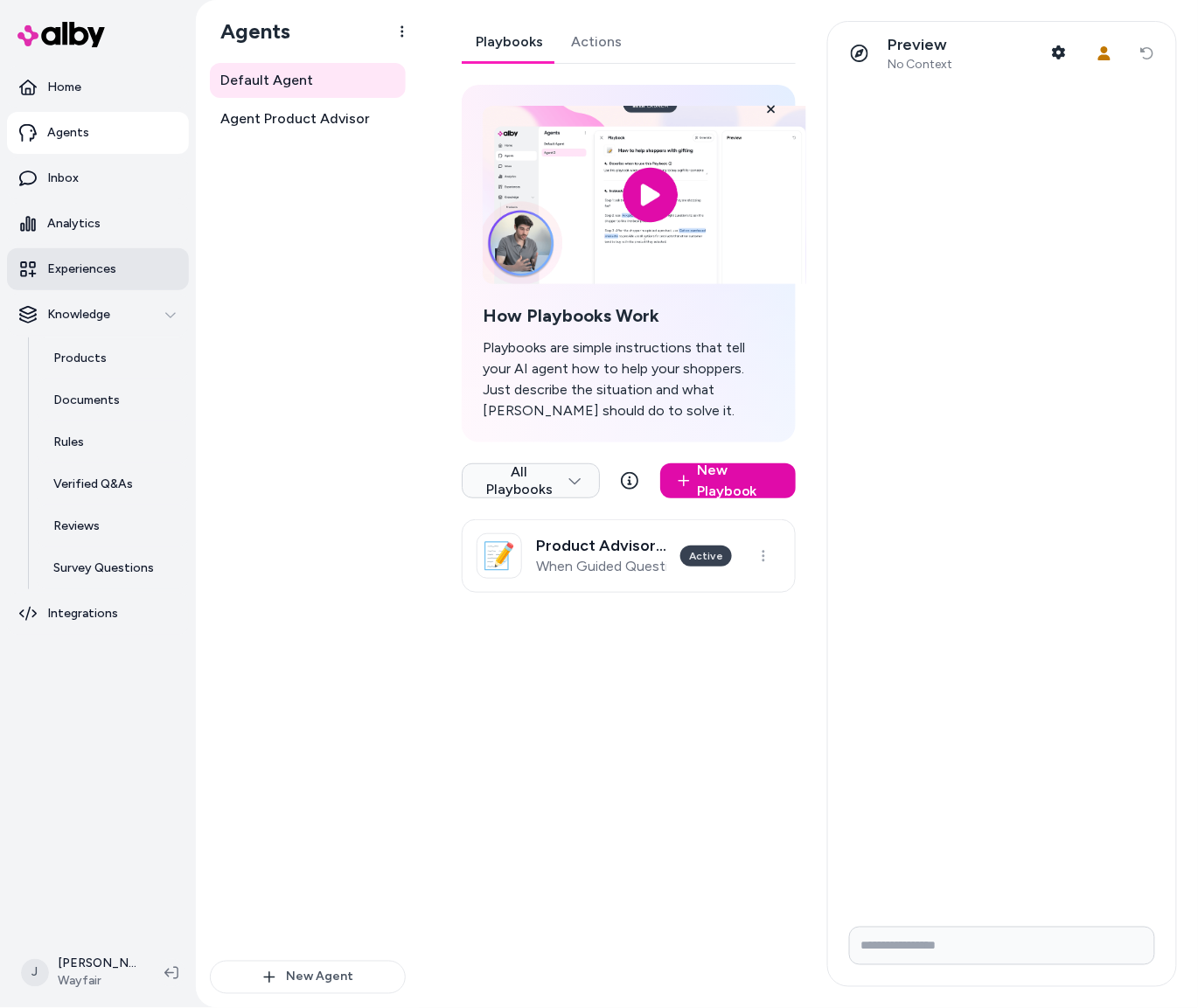
click at [79, 268] on p "Experiences" at bounding box center [81, 269] width 69 height 17
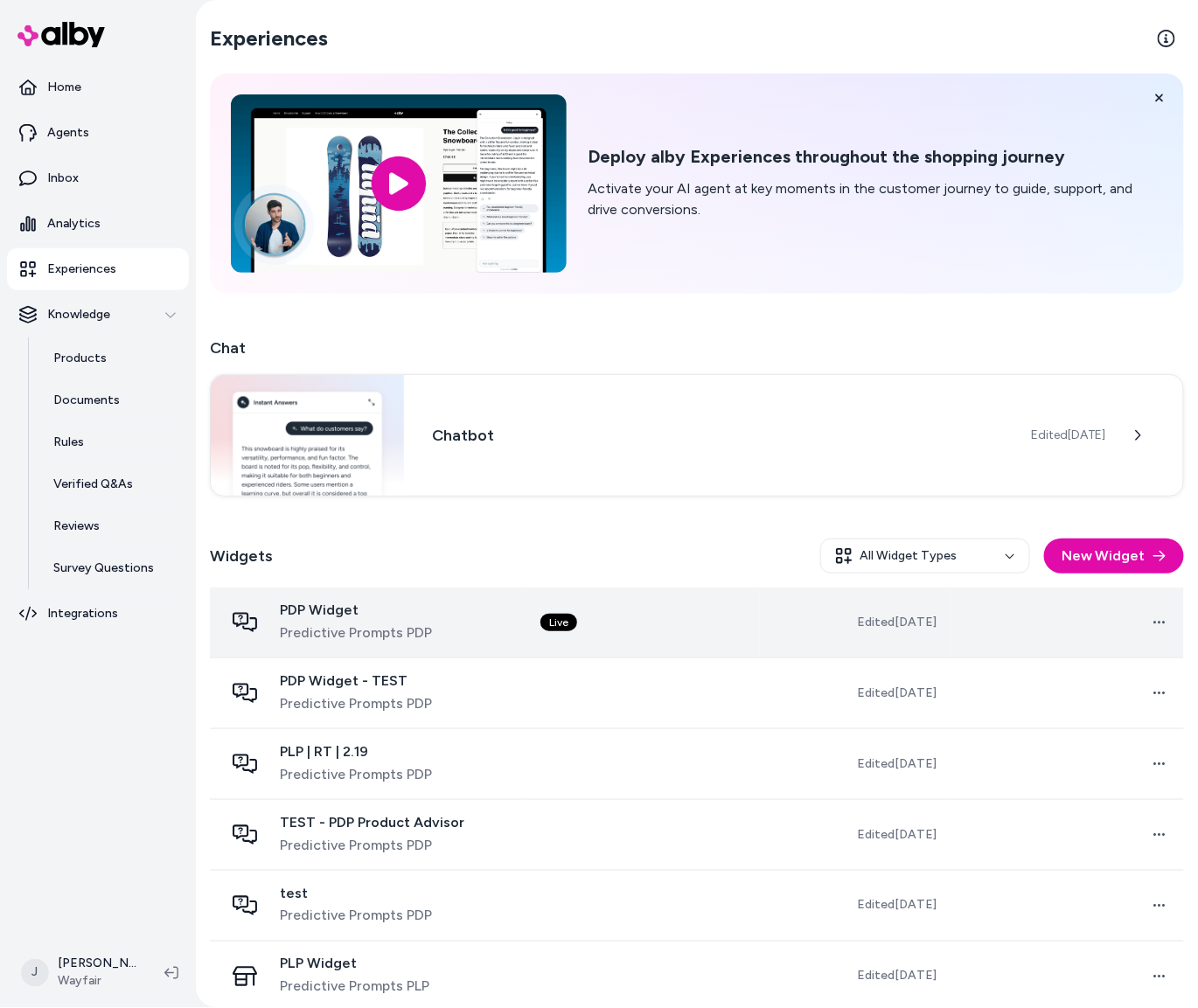
click at [457, 623] on div "PDP Widget Predictive Prompts PDP" at bounding box center [368, 622] width 288 height 42
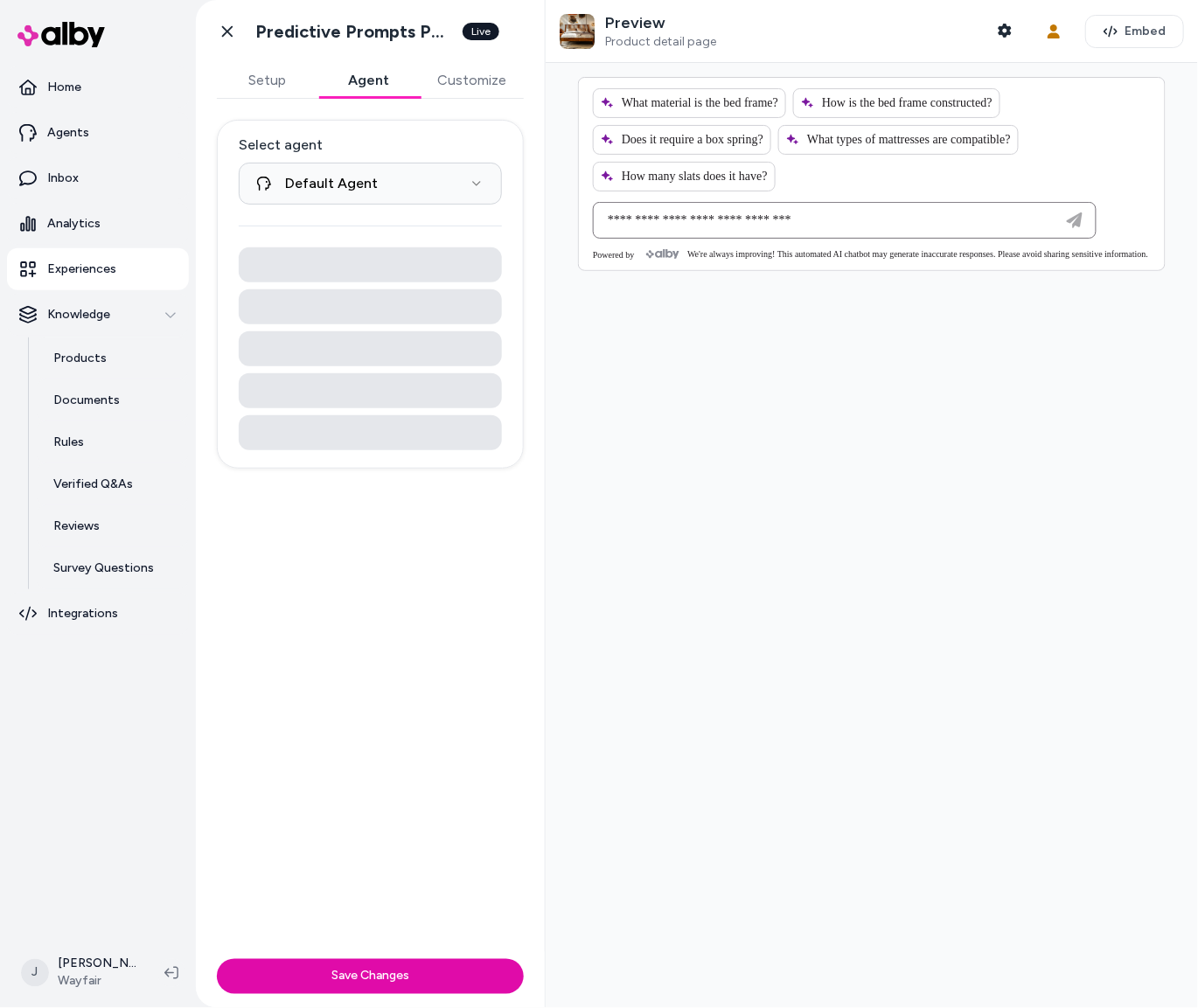
click at [349, 75] on button "Agent" at bounding box center [369, 80] width 101 height 35
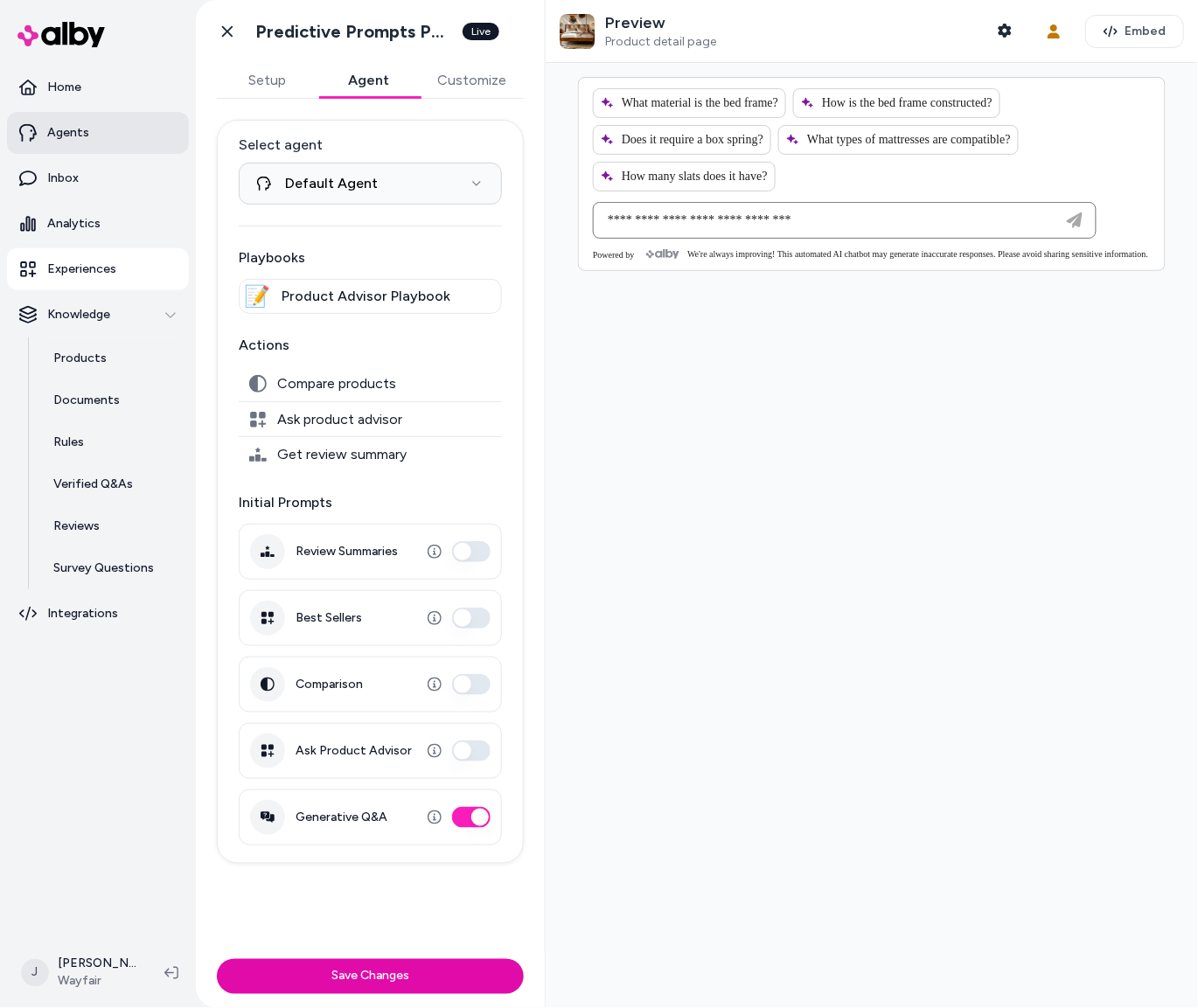
click at [91, 131] on link "Agents" at bounding box center [98, 133] width 182 height 42
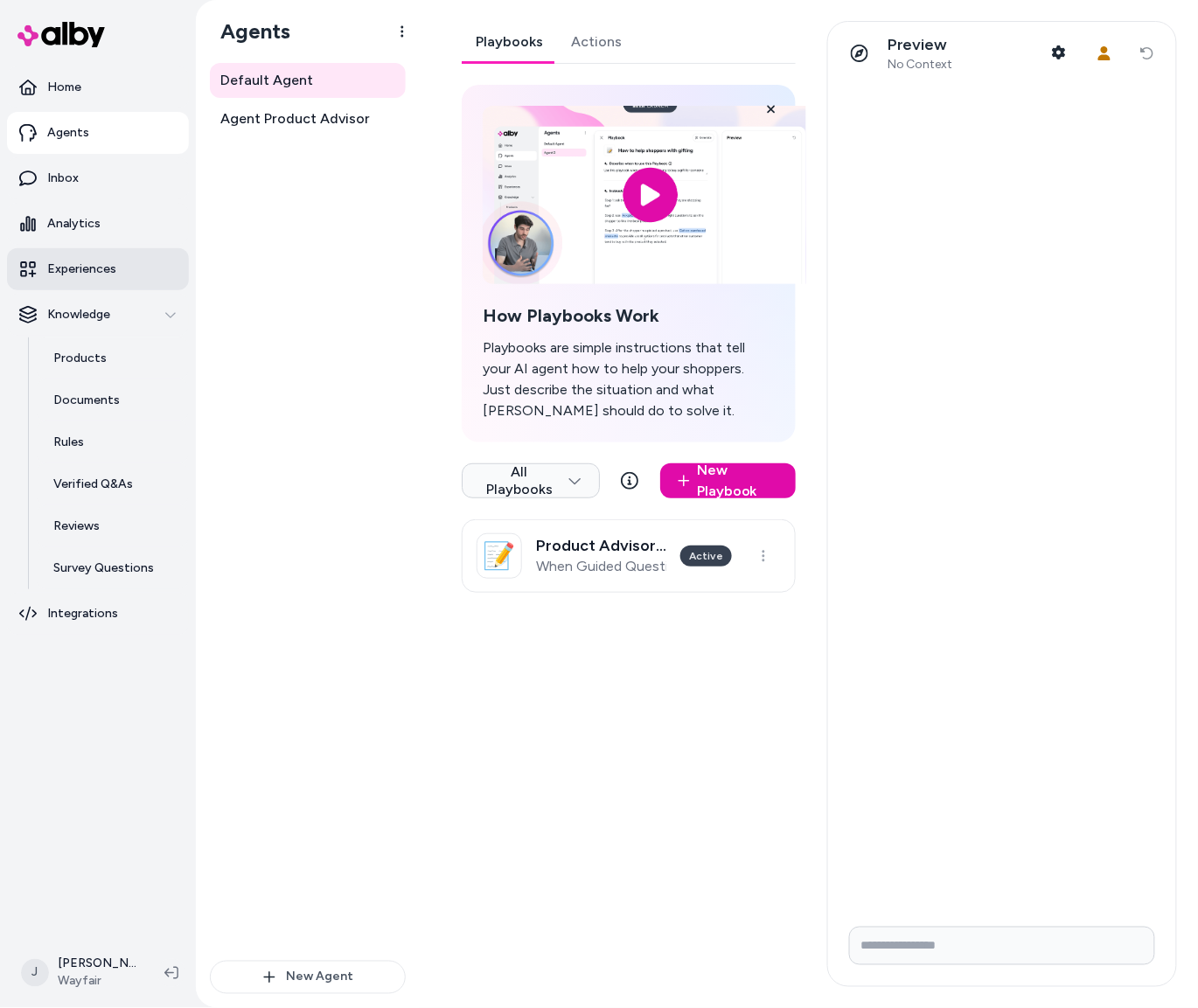
click at [91, 270] on p "Experiences" at bounding box center [81, 269] width 69 height 17
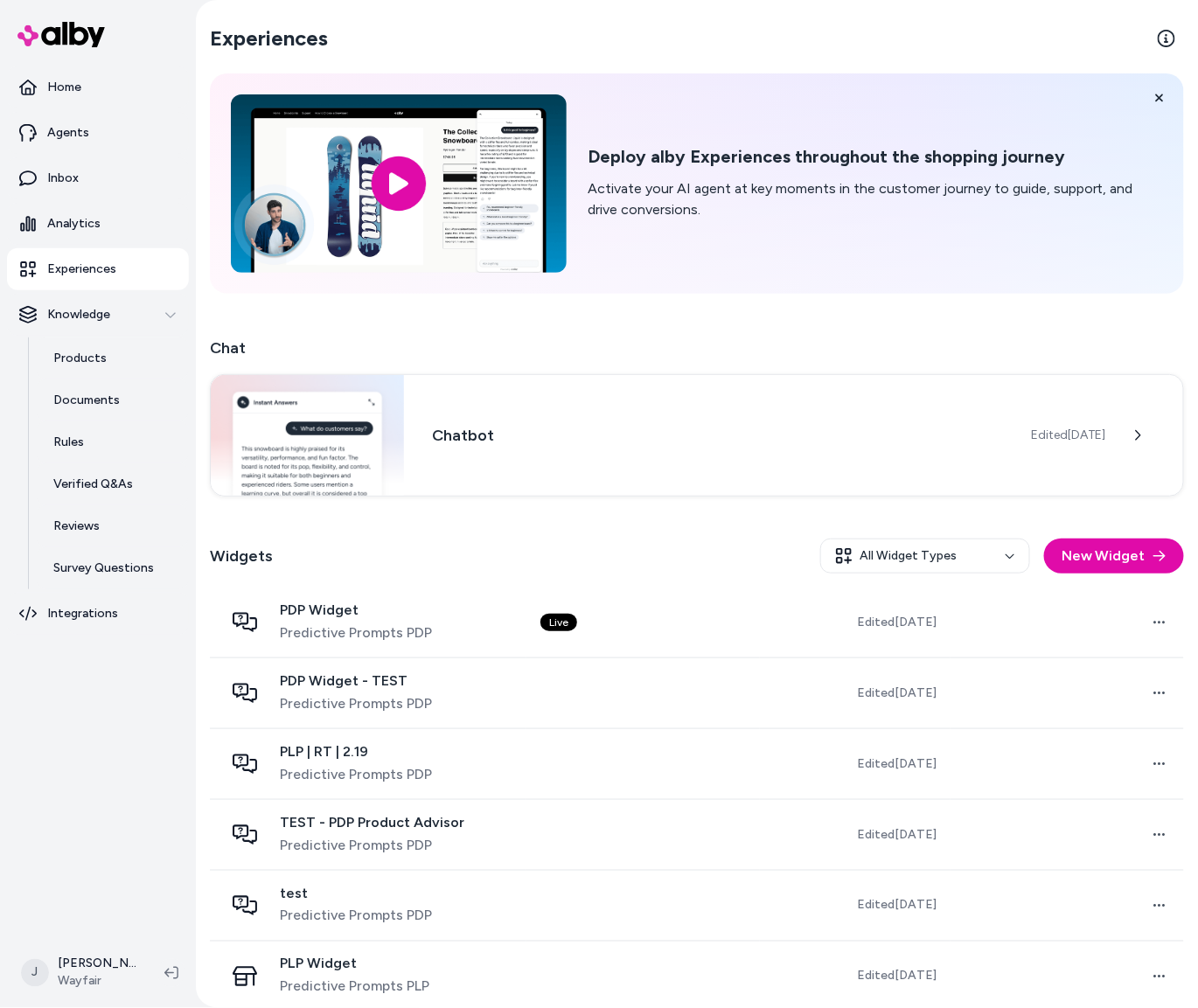
drag, startPoint x: 434, startPoint y: 634, endPoint x: 444, endPoint y: 530, distance: 104.5
click at [434, 634] on div "PDP Widget Predictive Prompts PDP" at bounding box center [368, 622] width 288 height 42
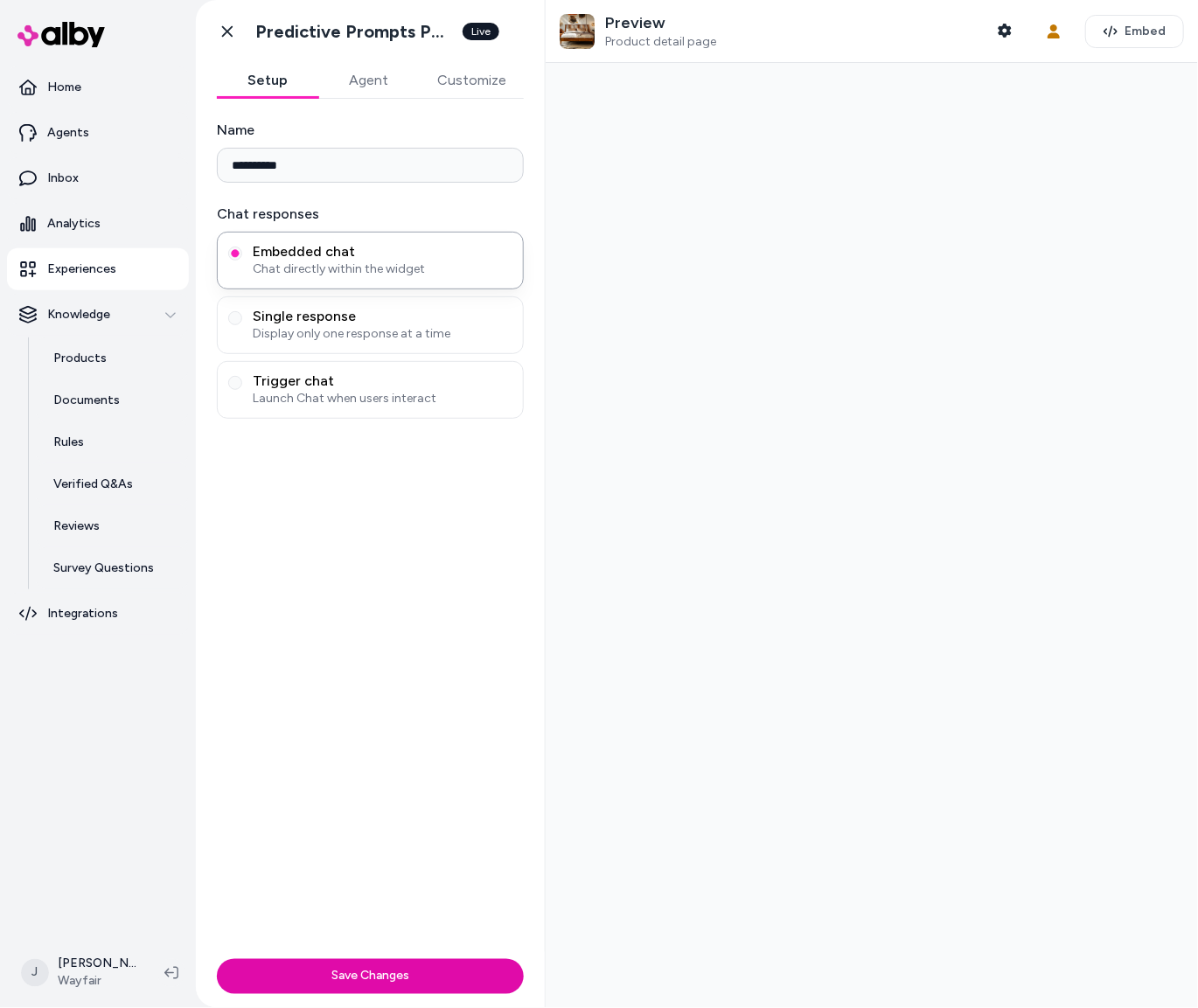
click at [381, 71] on button "Agent" at bounding box center [369, 80] width 101 height 35
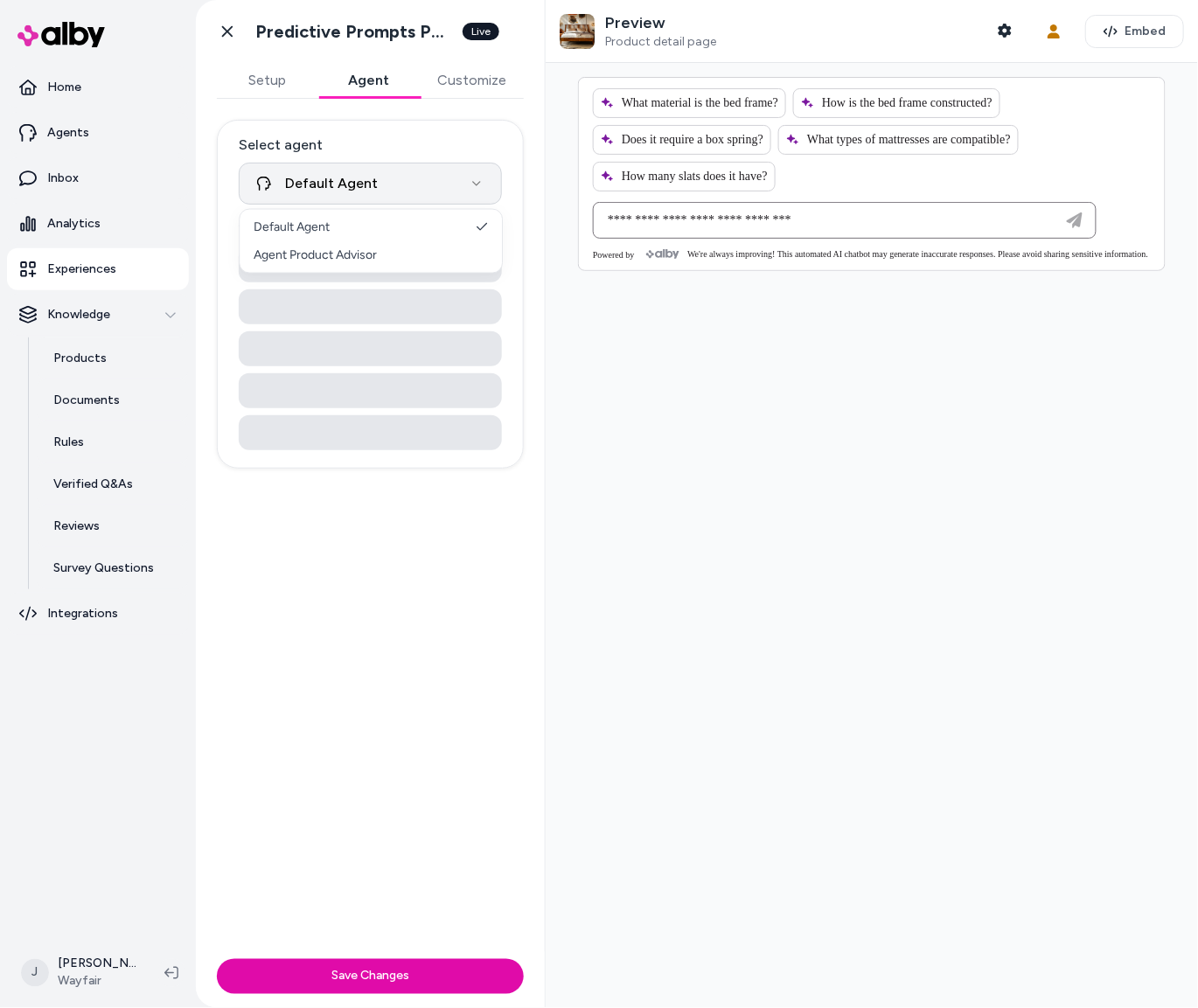
click at [326, 187] on html "**********" at bounding box center [599, 504] width 1198 height 1008
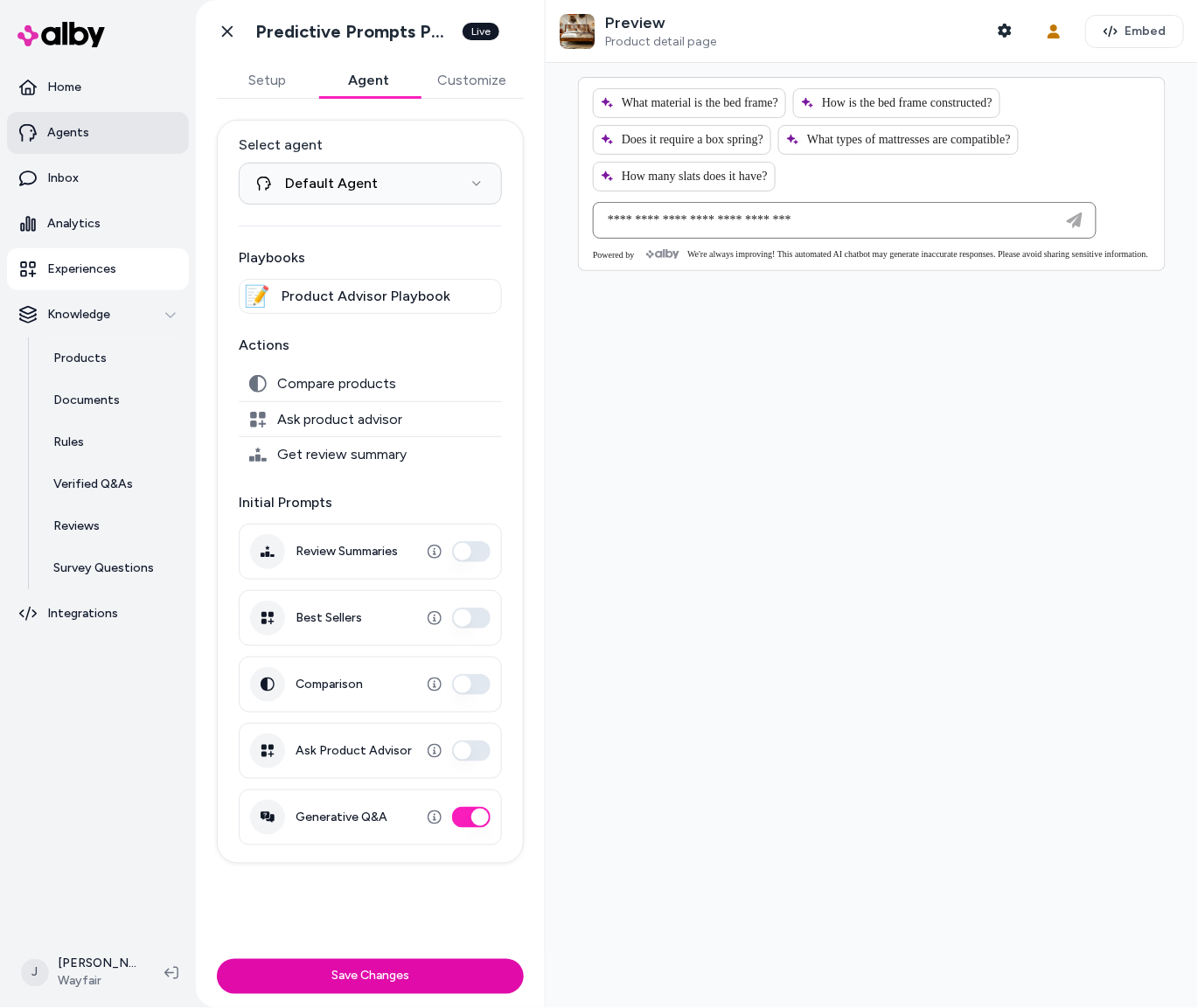
click at [88, 133] on link "Agents" at bounding box center [98, 133] width 182 height 42
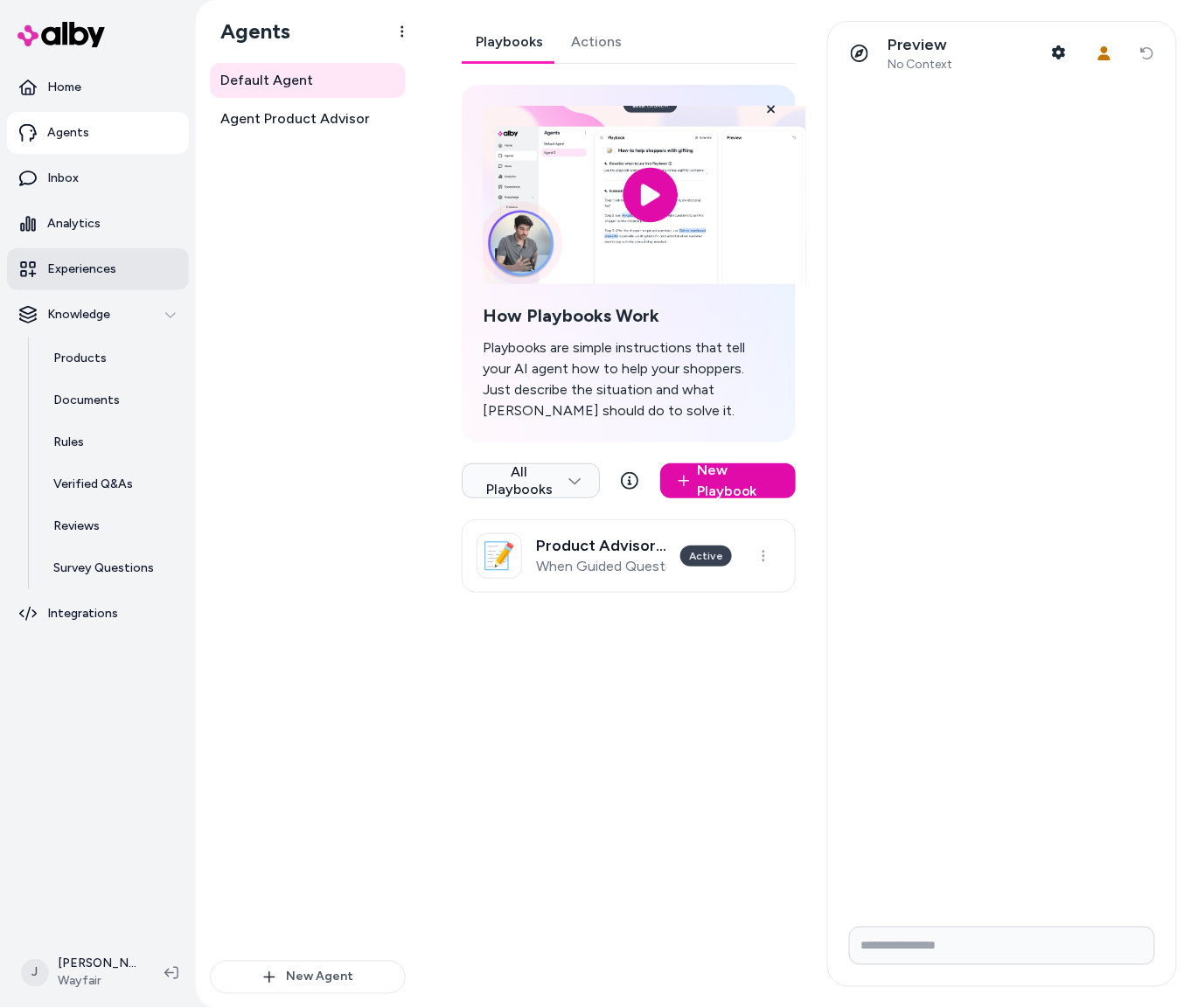
click at [109, 269] on p "Experiences" at bounding box center [81, 269] width 69 height 17
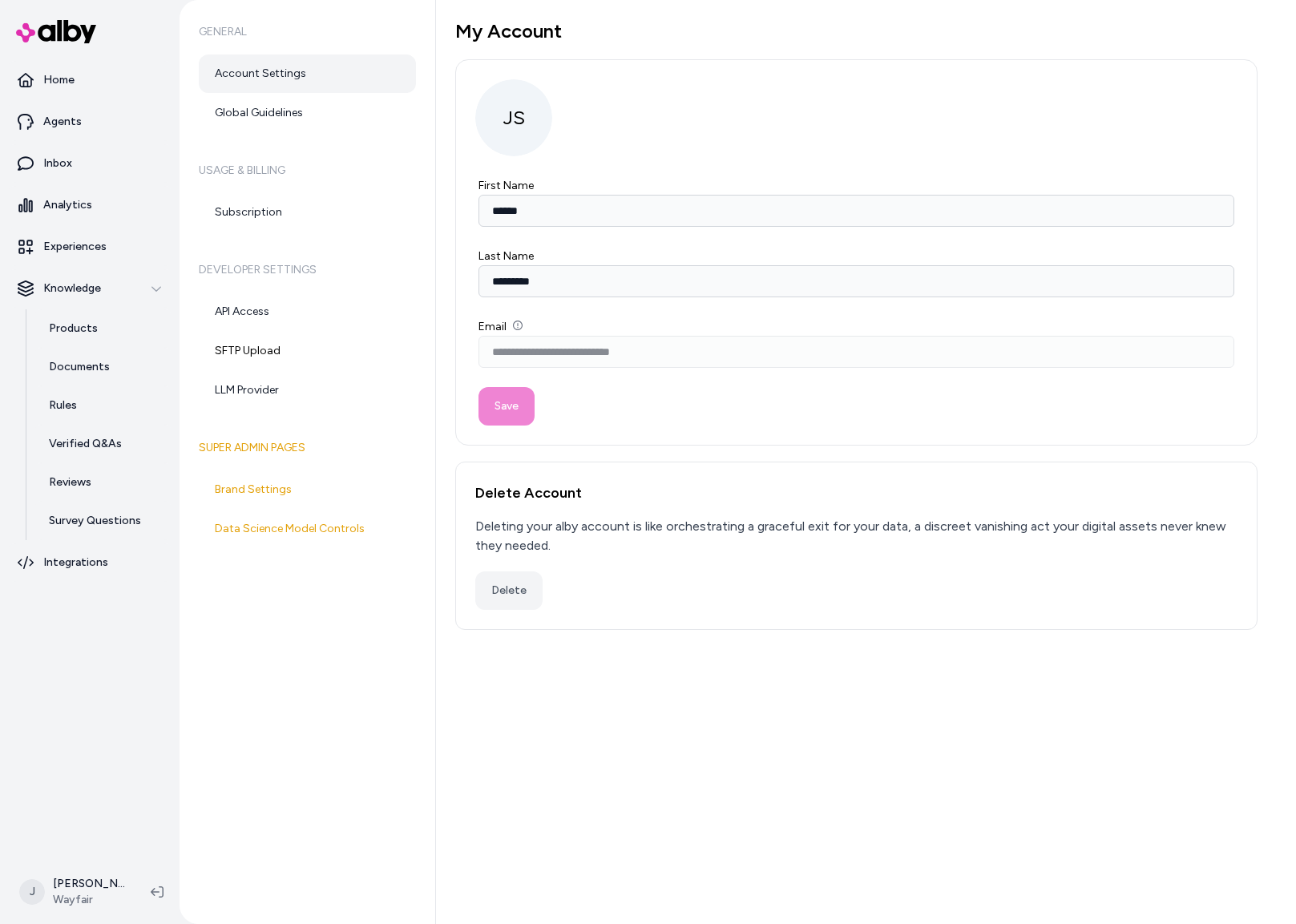
type input "******"
type input "*********"
type input "**********"
click at [258, 490] on link "Brand Settings" at bounding box center [307, 489] width 217 height 39
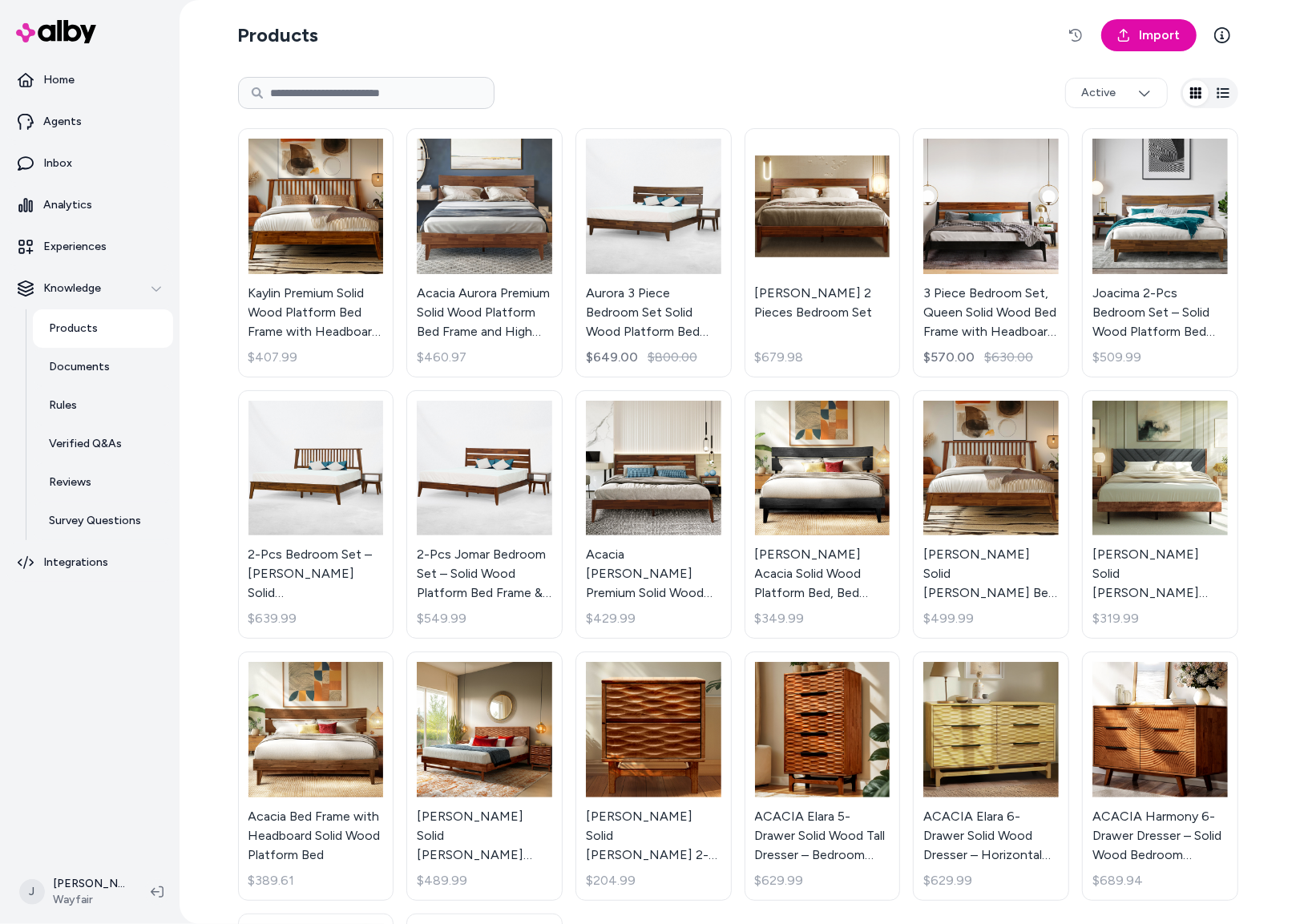
click at [347, 93] on input at bounding box center [366, 93] width 256 height 32
type input "**********"
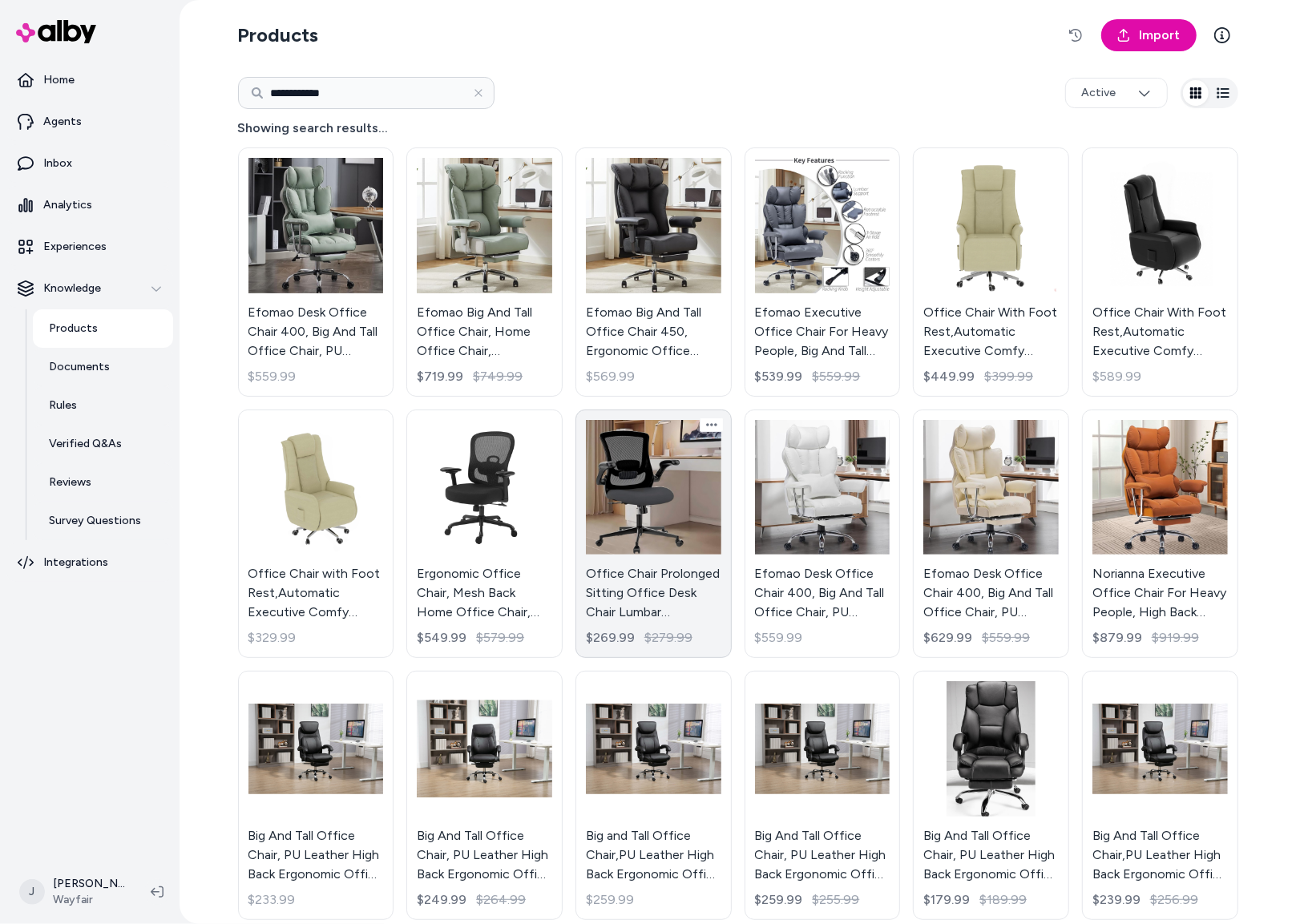
click at [650, 485] on link "Office Chair Prolonged Sitting Office Desk Chair Lumbar Support,Home Office Cha…" at bounding box center [653, 535] width 156 height 250
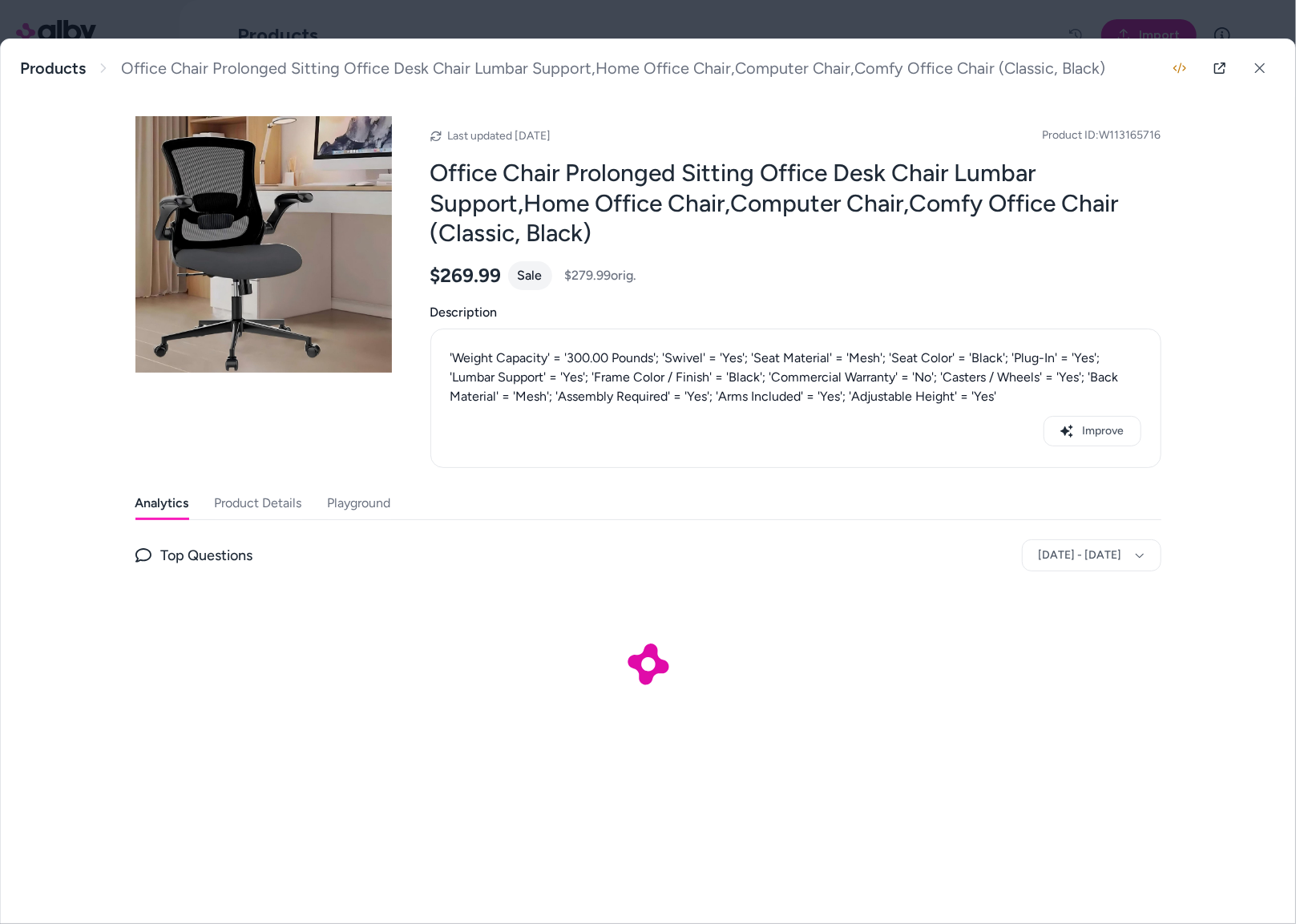
click at [273, 499] on button "Product Details" at bounding box center [259, 503] width 88 height 32
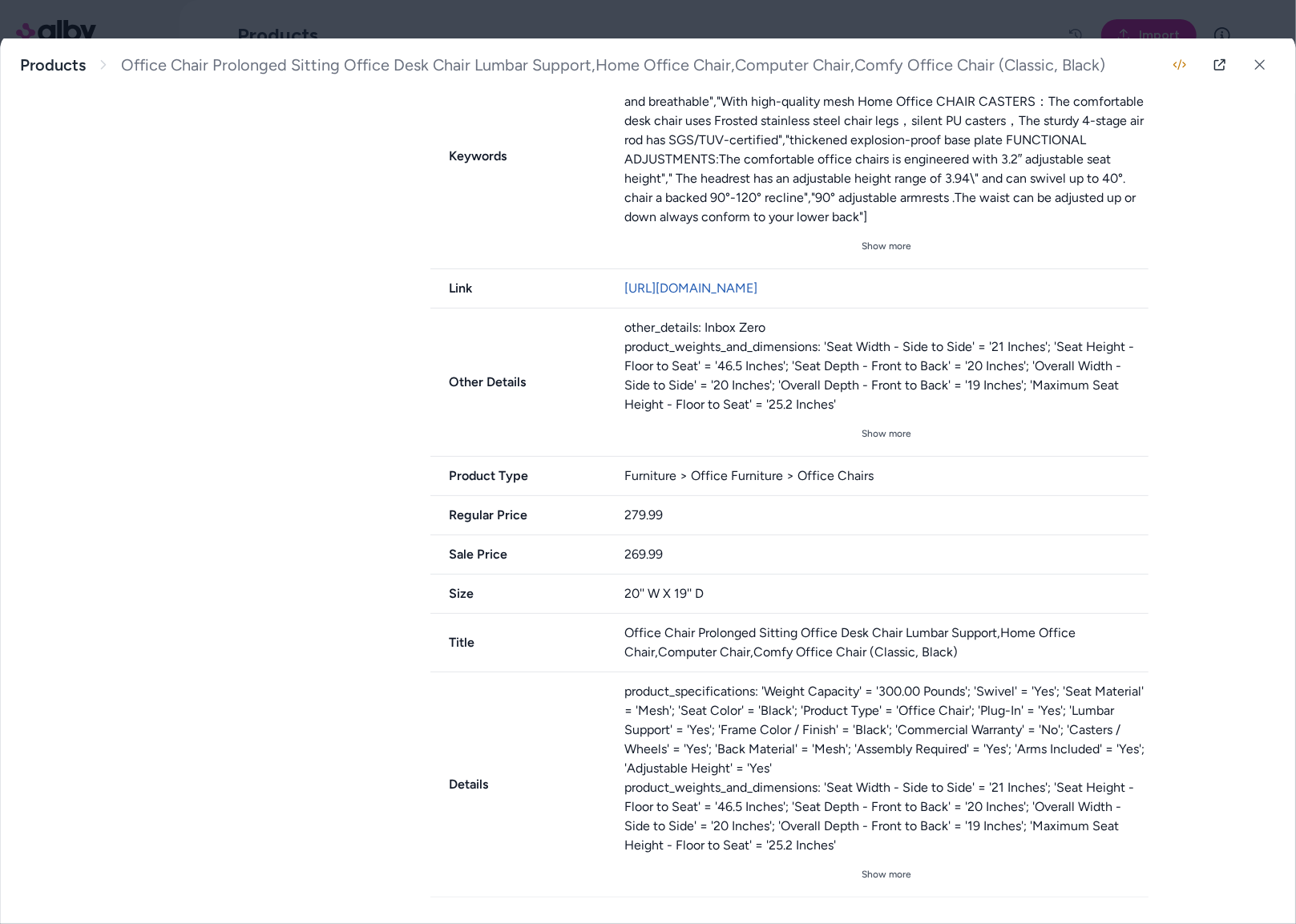
scroll to position [1074, 0]
click at [592, 515] on div "Regular Price 279.99" at bounding box center [789, 516] width 718 height 40
drag, startPoint x: 671, startPoint y: 550, endPoint x: 613, endPoint y: 550, distance: 58.0
click at [613, 550] on div "Sale Price 269.99" at bounding box center [789, 555] width 718 height 40
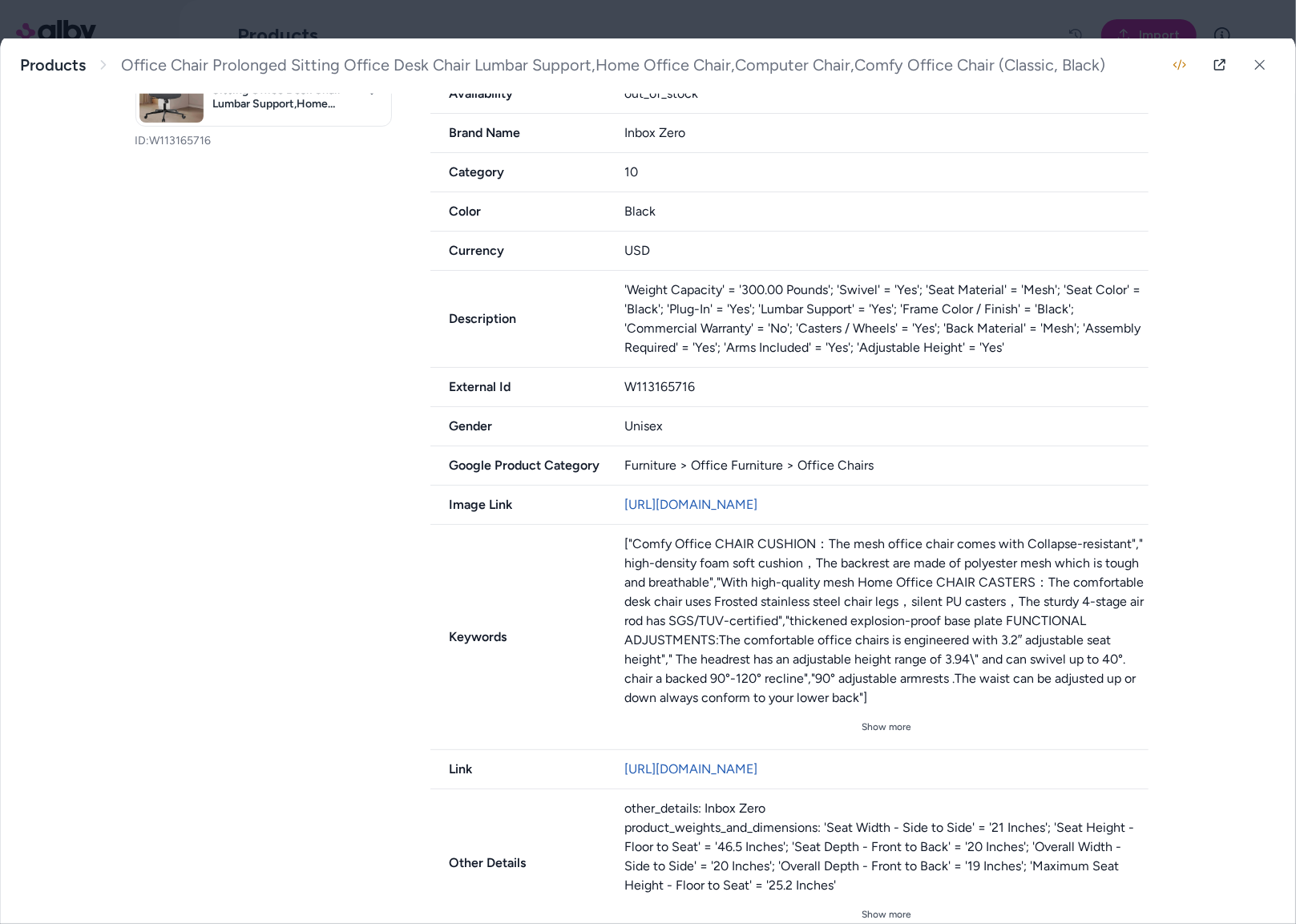
scroll to position [0, 0]
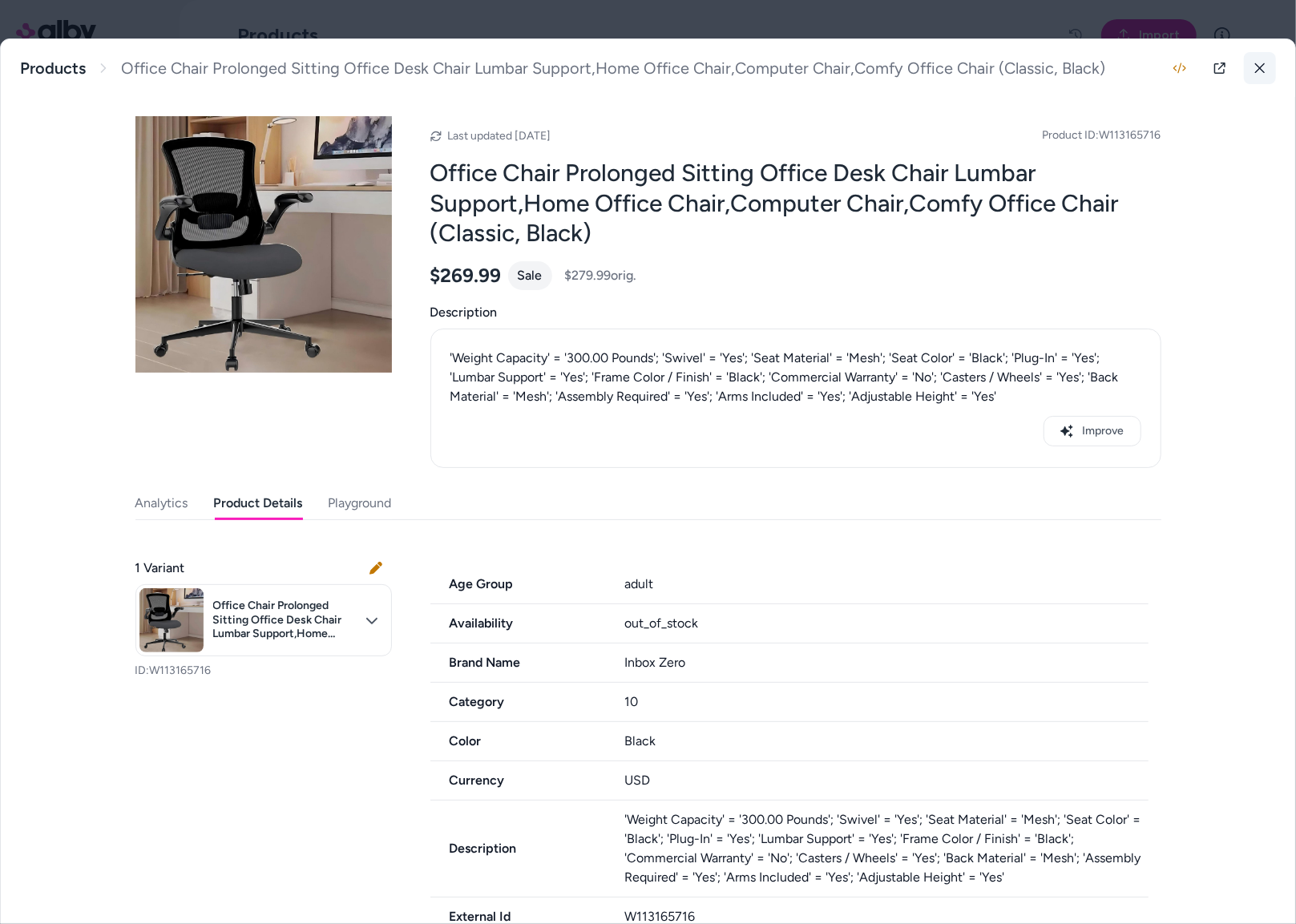
drag, startPoint x: 1263, startPoint y: 61, endPoint x: 863, endPoint y: 83, distance: 400.6
click at [1262, 61] on button at bounding box center [1260, 68] width 32 height 32
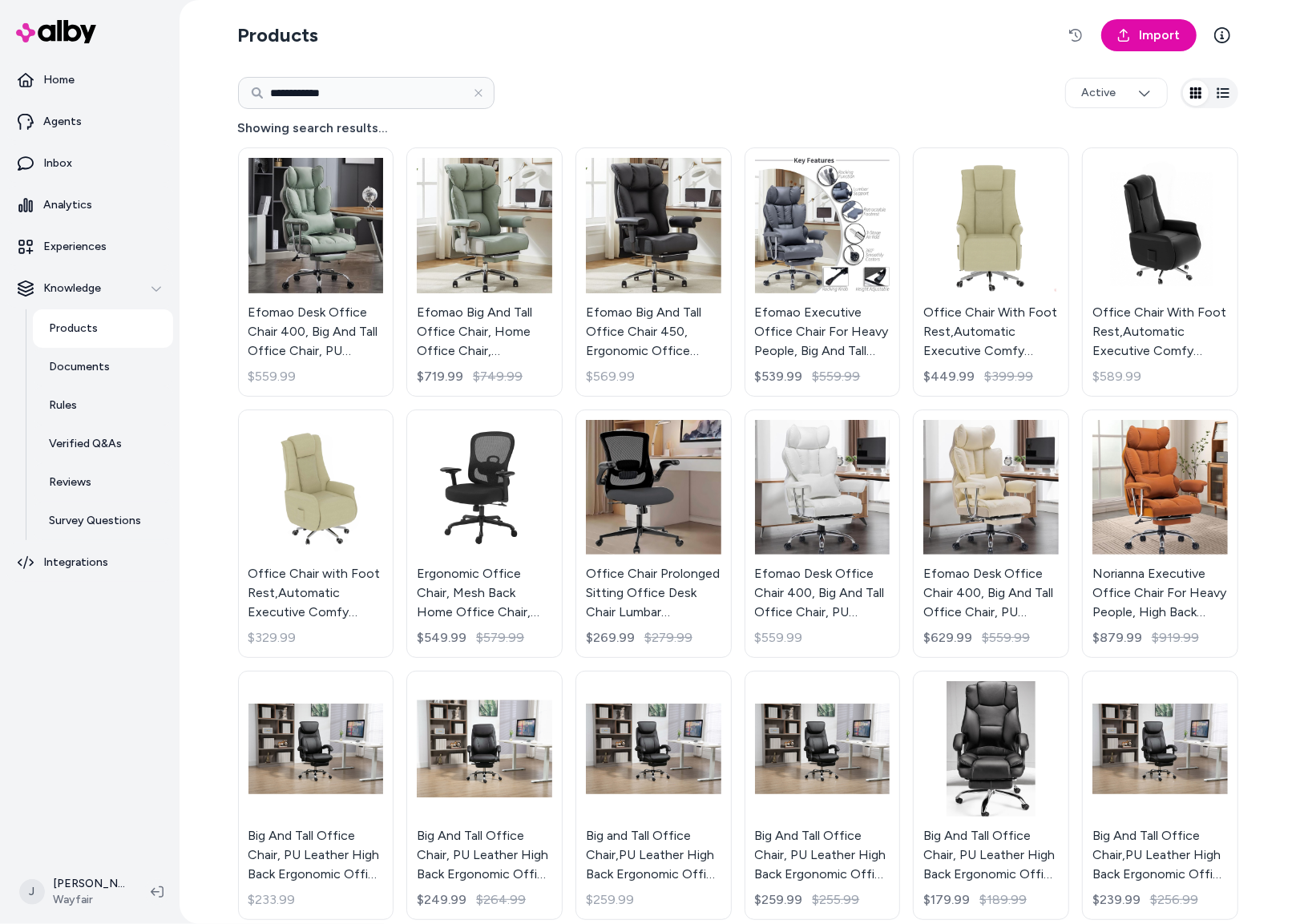
click at [355, 93] on input "**********" at bounding box center [366, 93] width 256 height 32
drag, startPoint x: 185, startPoint y: 89, endPoint x: 169, endPoint y: 88, distance: 16.0
click at [169, 88] on section "**********" at bounding box center [648, 462] width 1296 height 924
type input "**********"
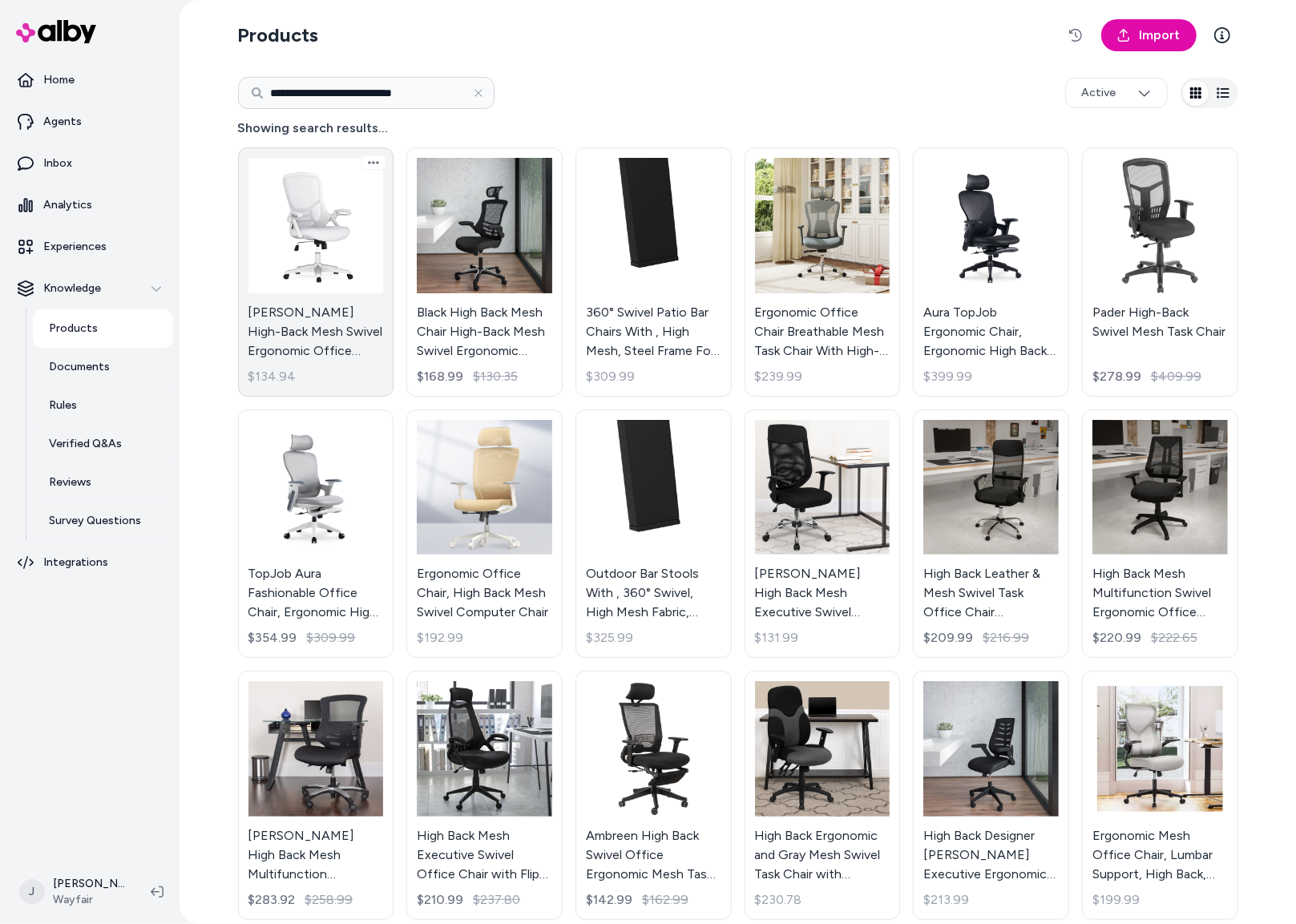
click at [320, 233] on link "[PERSON_NAME] High-Back Mesh Swivel Ergonomic Office Chair with Flip-Up Arms $1…" at bounding box center [316, 272] width 156 height 250
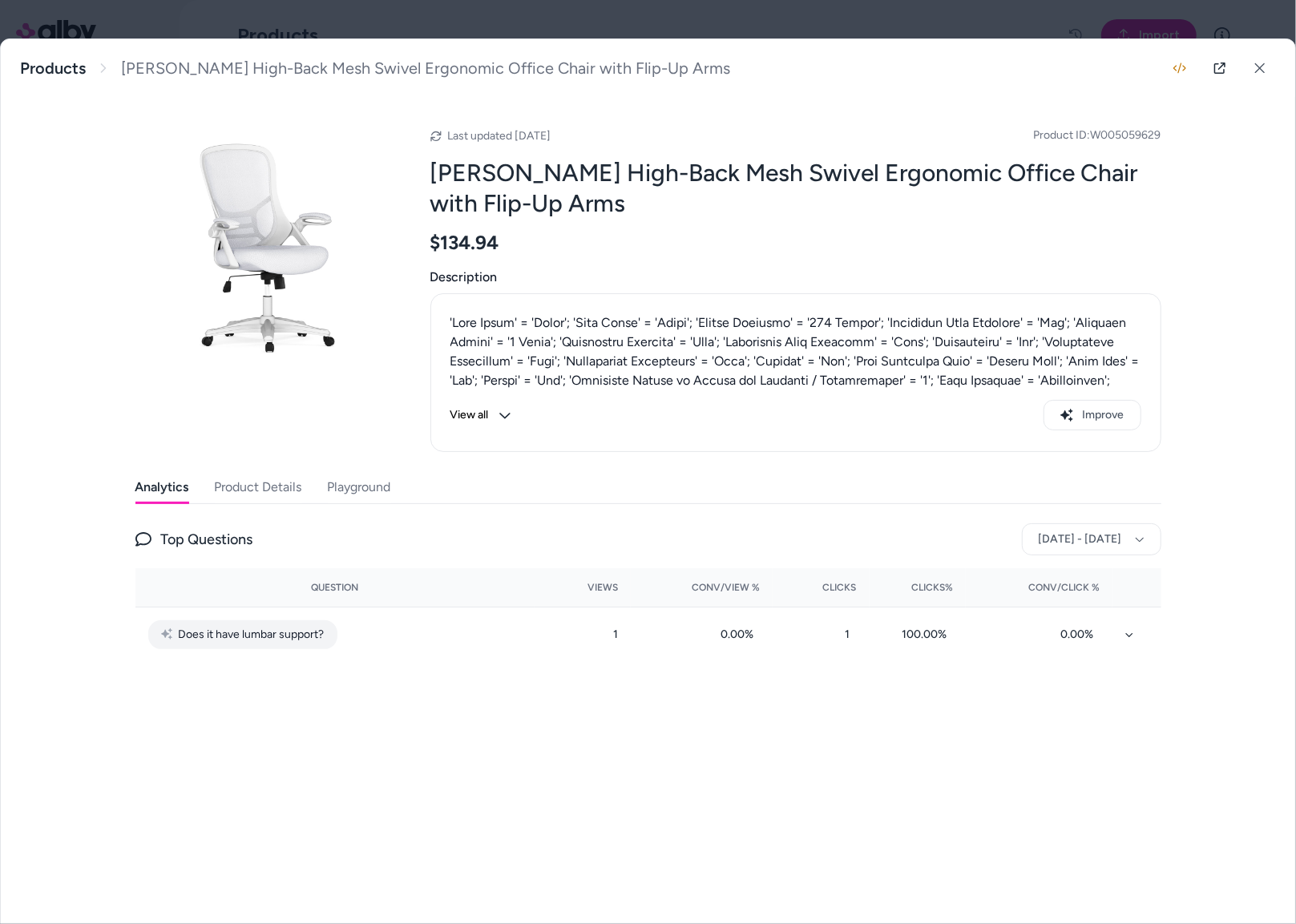
click at [260, 465] on div "Last updated [DATE] Product ID: W005059629 [PERSON_NAME] High-Back Mesh Swivel …" at bounding box center [648, 412] width 1026 height 631
click at [249, 491] on button "Product Details" at bounding box center [259, 487] width 88 height 32
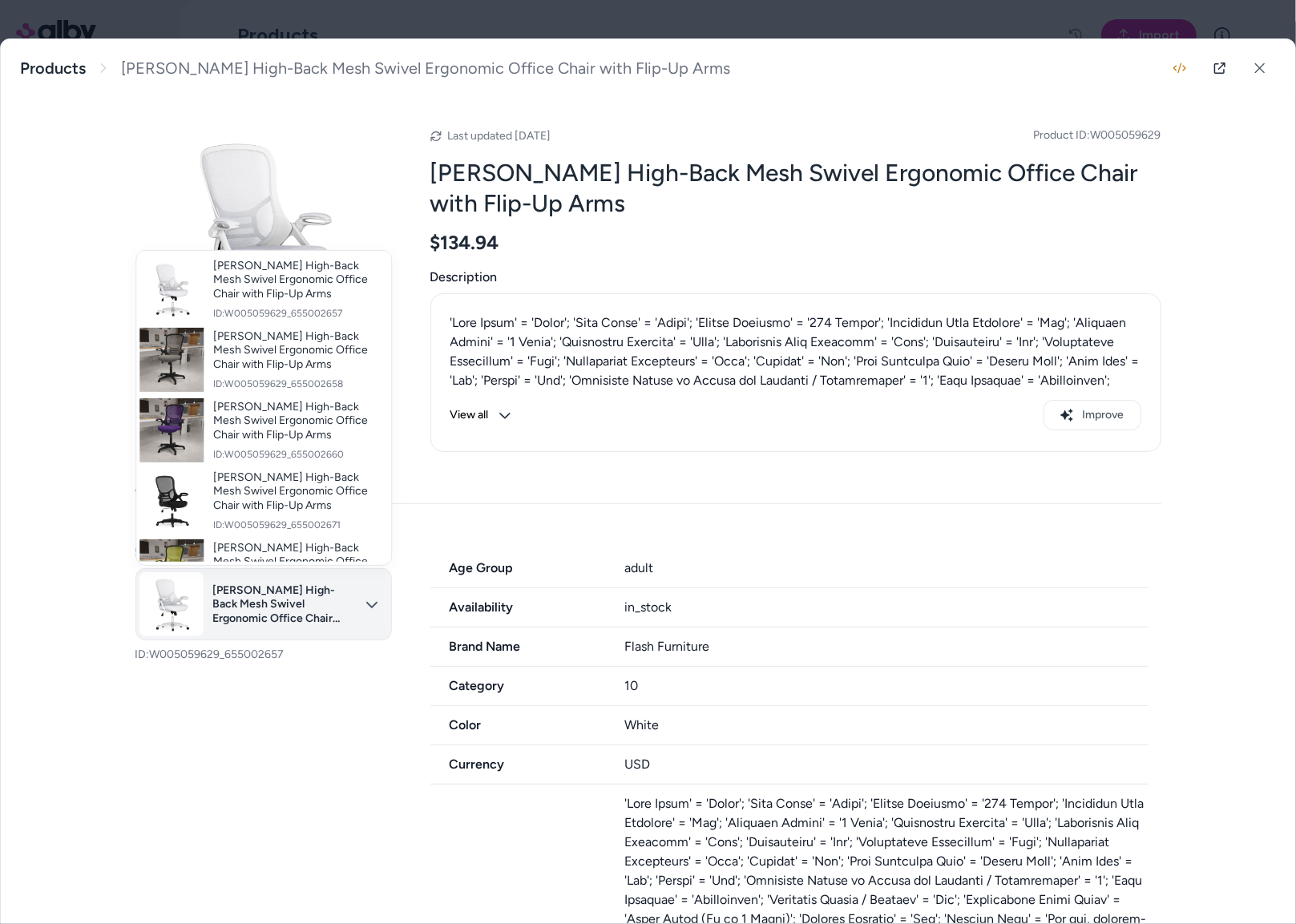
click at [245, 598] on body "**********" at bounding box center [648, 462] width 1296 height 924
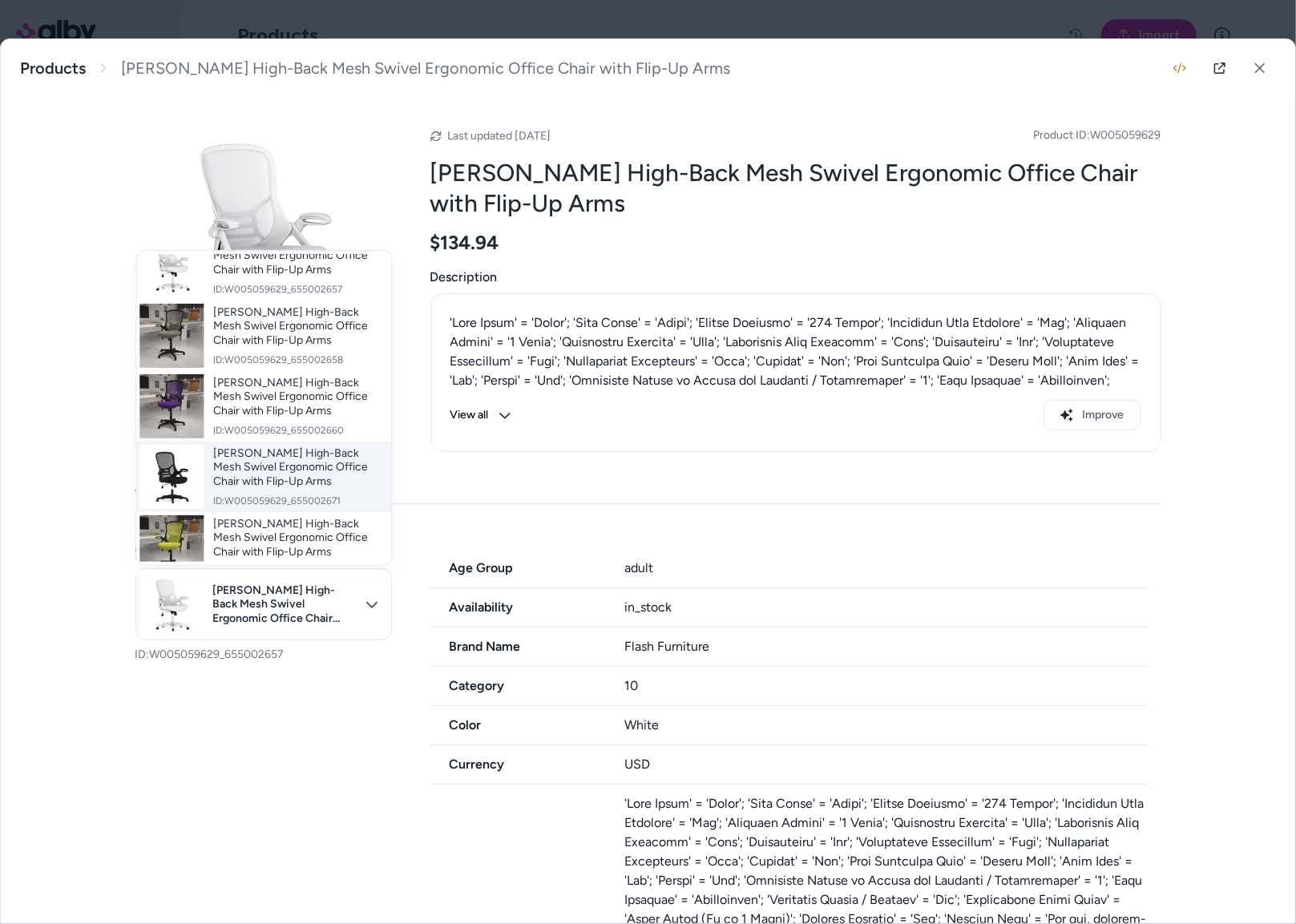
scroll to position [26, 0]
click at [251, 464] on span "[PERSON_NAME] High-Back Mesh Swivel Ergonomic Office Chair with Flip-Up Arms" at bounding box center [296, 465] width 165 height 42
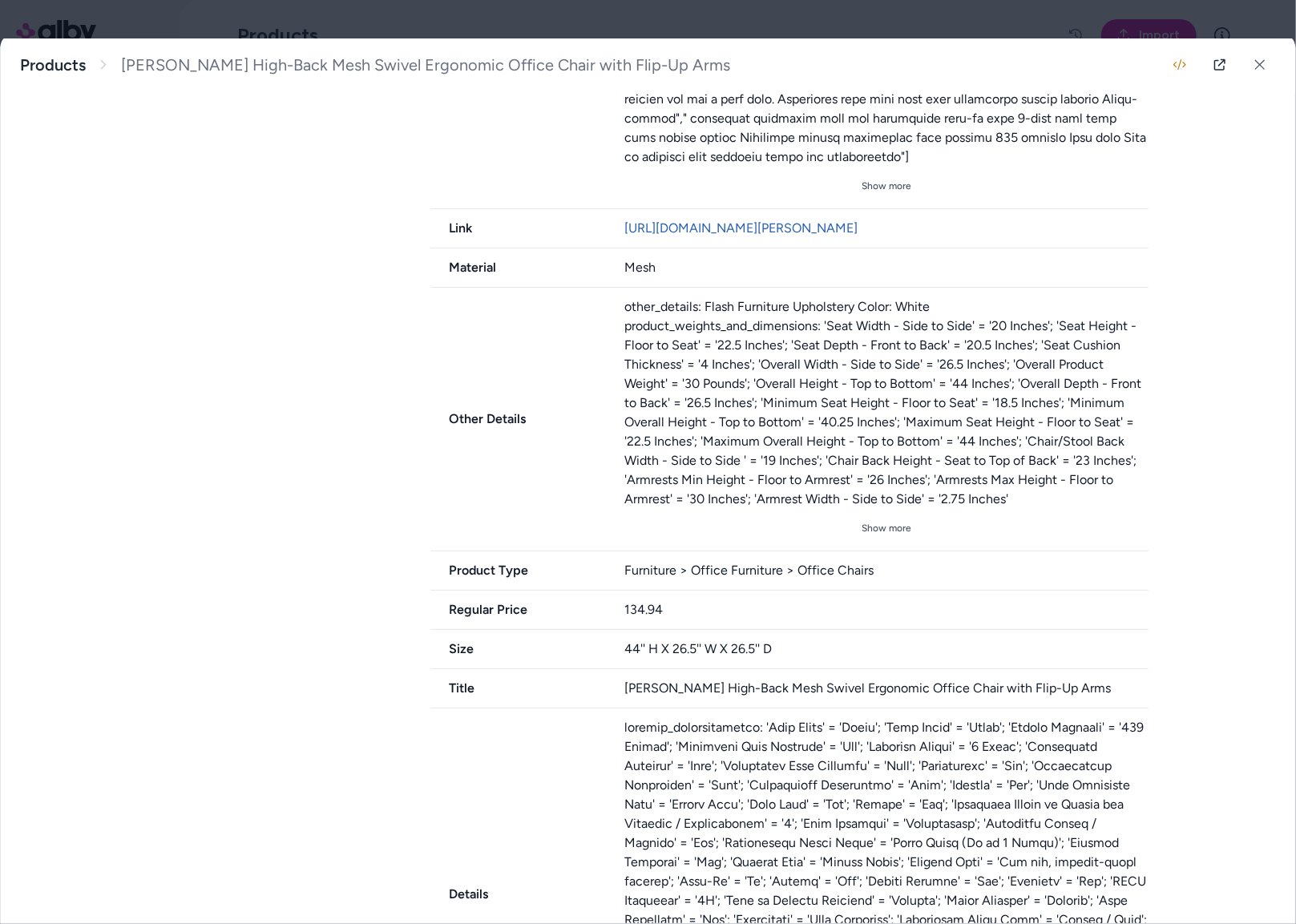
scroll to position [1514, 0]
